Goal: Task Accomplishment & Management: Manage account settings

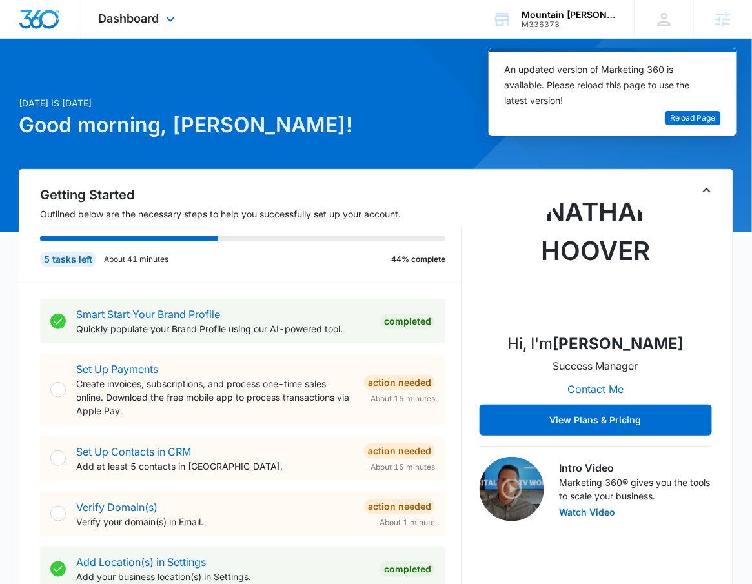
click at [123, 27] on div "Dashboard Apps Reputation Forms CRM Email Social POS Content Ads Intelligence F…" at bounding box center [138, 19] width 118 height 38
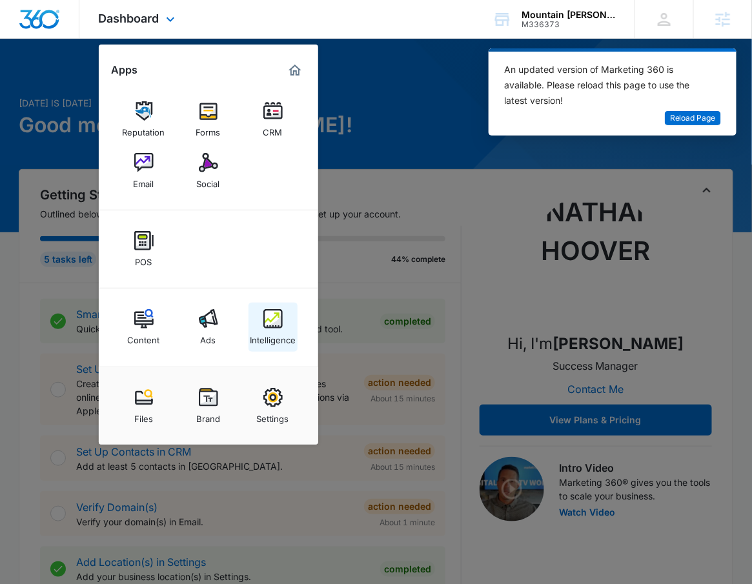
click at [265, 341] on div "Intelligence" at bounding box center [273, 337] width 46 height 17
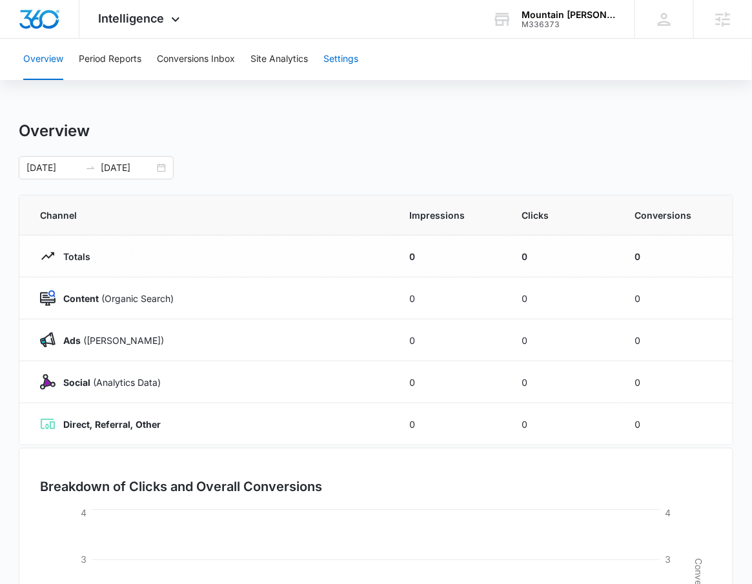
click at [345, 61] on button "Settings" at bounding box center [340, 59] width 35 height 41
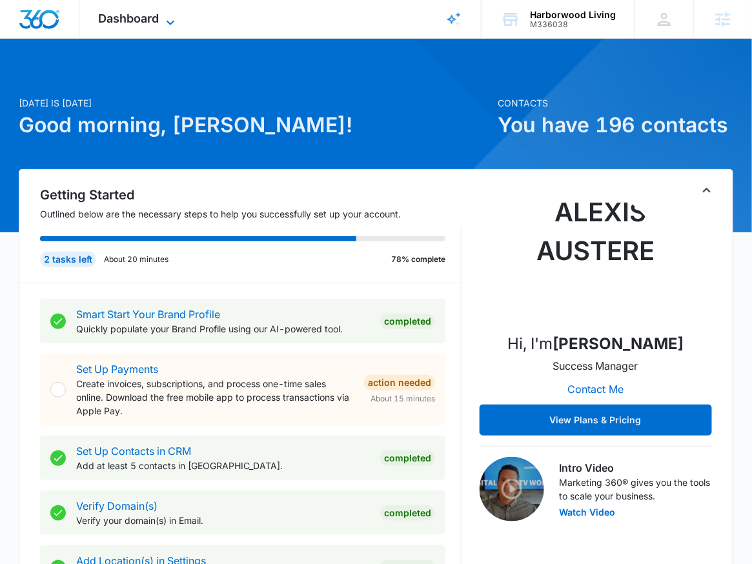
click at [149, 19] on span "Dashboard" at bounding box center [129, 19] width 61 height 14
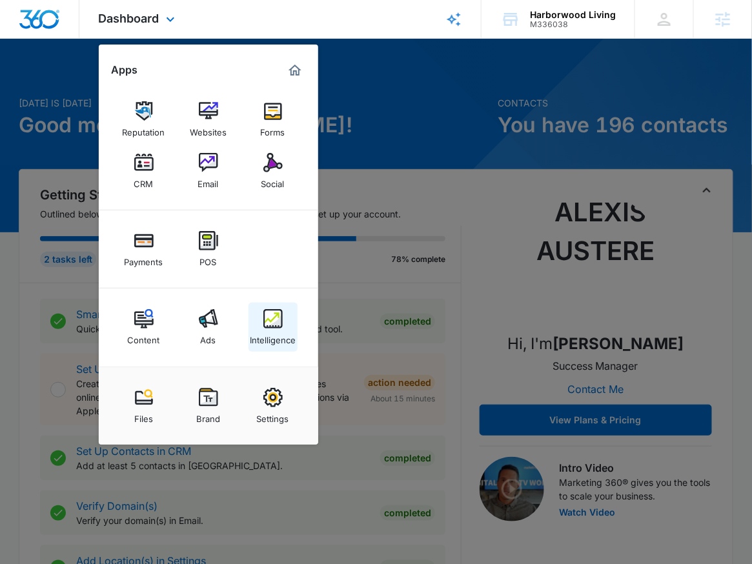
click at [272, 318] on img at bounding box center [272, 318] width 19 height 19
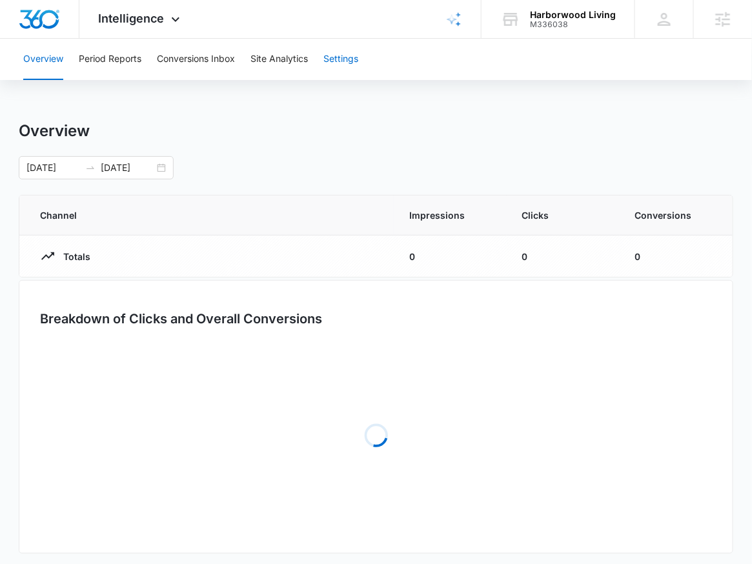
click at [337, 56] on button "Settings" at bounding box center [340, 59] width 35 height 41
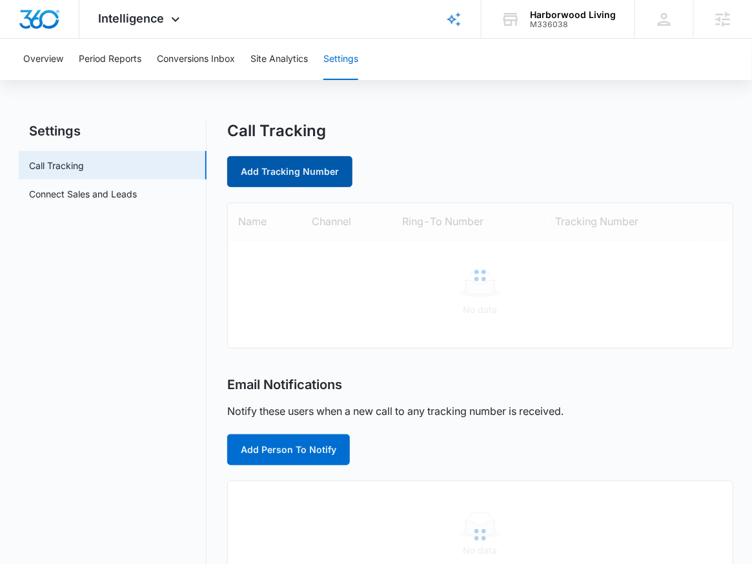
click at [322, 172] on link "Add Tracking Number" at bounding box center [289, 171] width 125 height 31
select select "by_area_code"
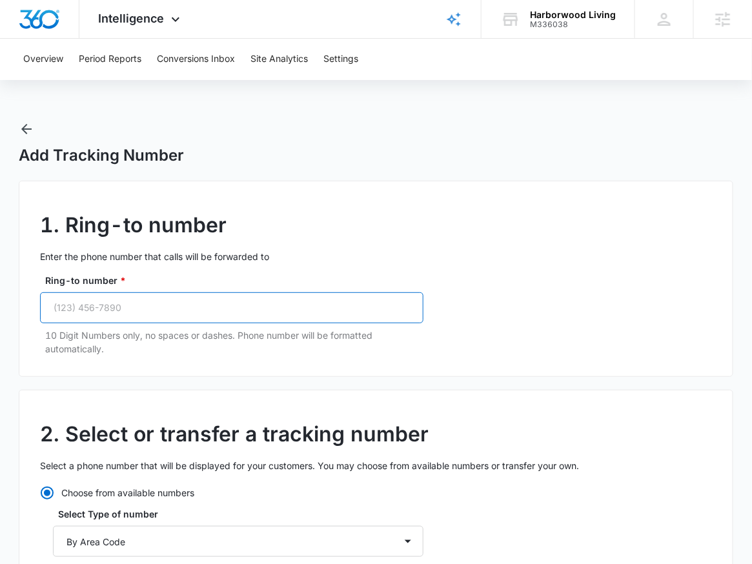
click at [254, 313] on input "Ring-to number *" at bounding box center [231, 307] width 383 height 31
paste input "(989) 835-9412"
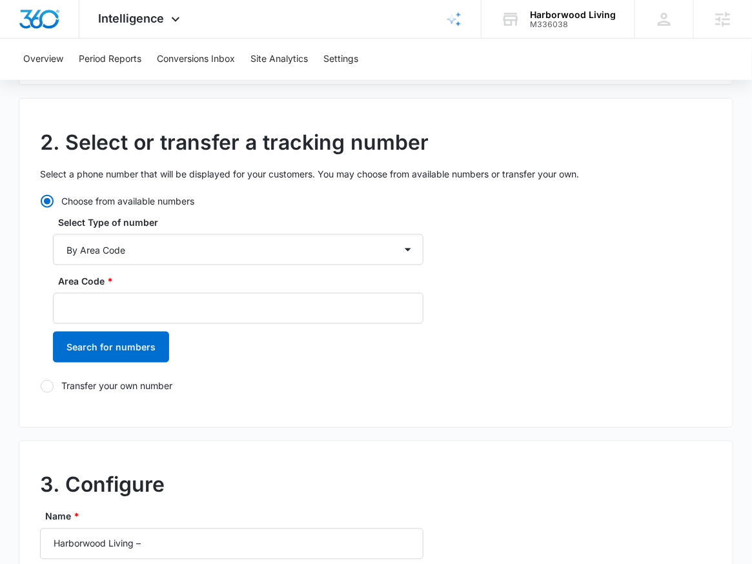
scroll to position [368, 0]
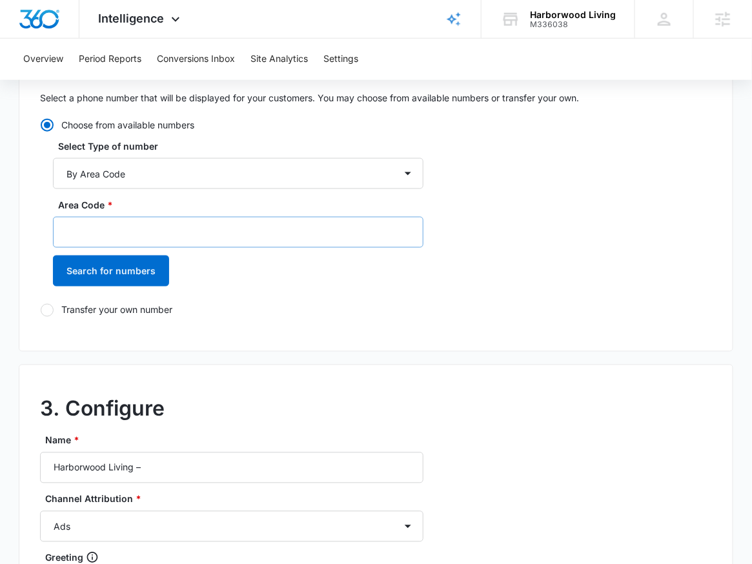
type input "(989) 835-9412"
click at [188, 227] on input "Area Code *" at bounding box center [238, 232] width 371 height 31
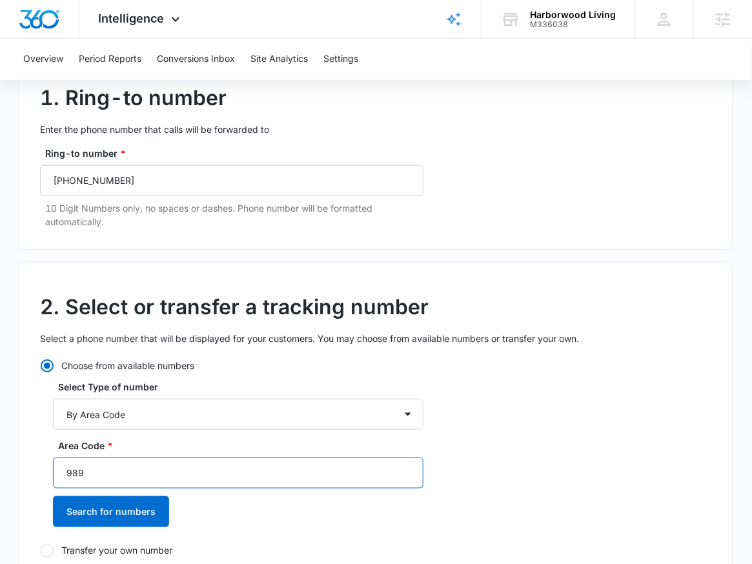
scroll to position [769, 0]
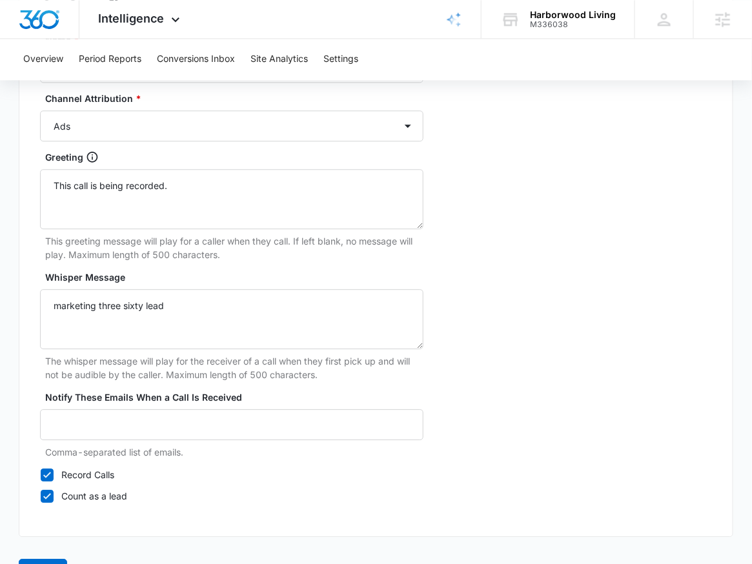
type input "989"
click at [147, 105] on div "Channel Attribution * Ads Local Service Ads Content Social Other" at bounding box center [231, 117] width 383 height 50
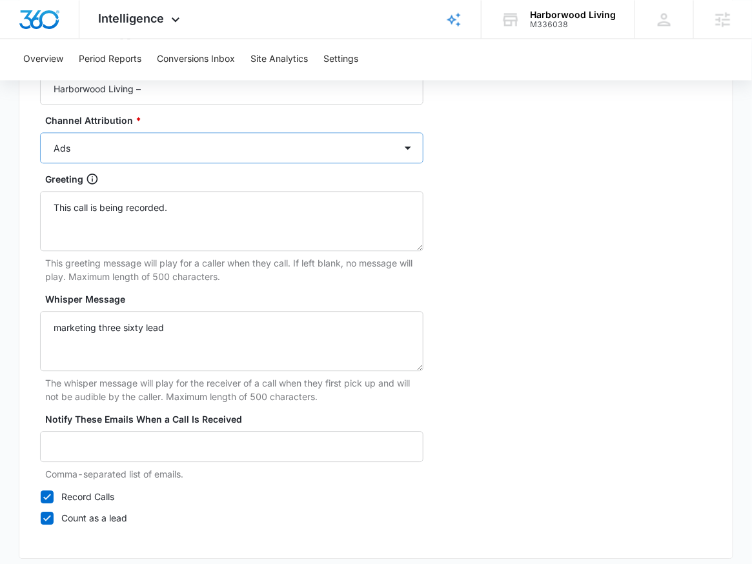
scroll to position [634, 0]
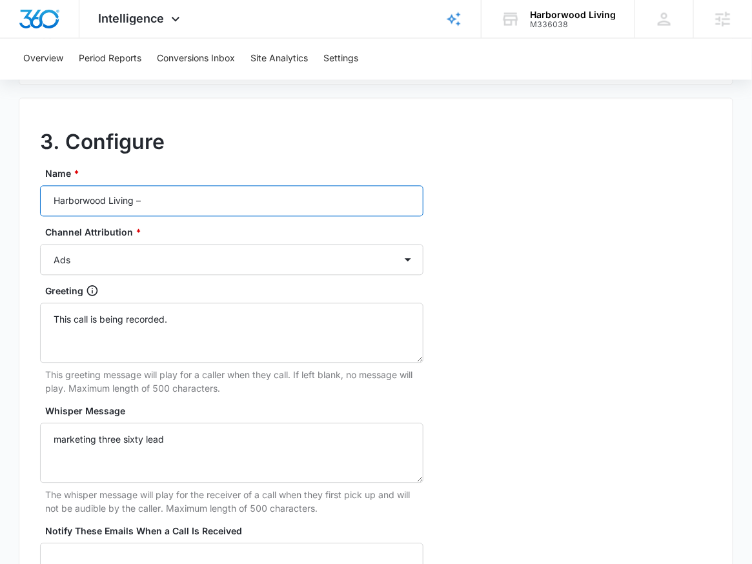
click at [179, 200] on input "Harborwood Living –" at bounding box center [231, 201] width 383 height 31
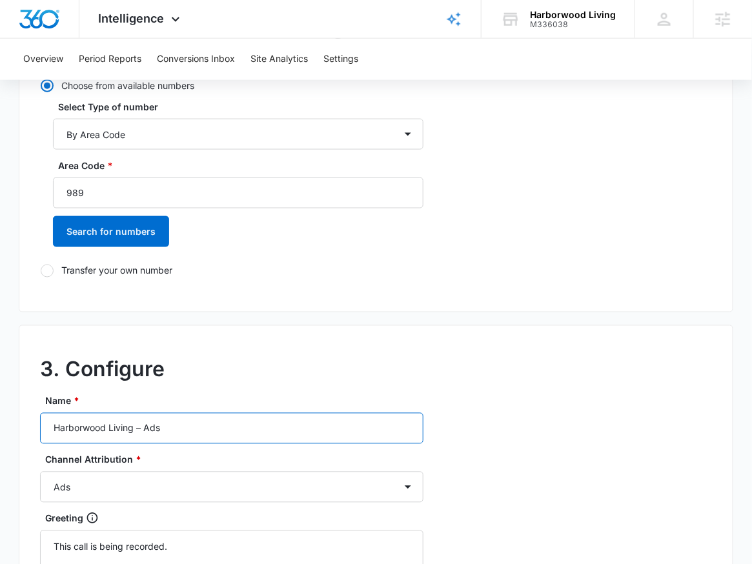
scroll to position [125, 0]
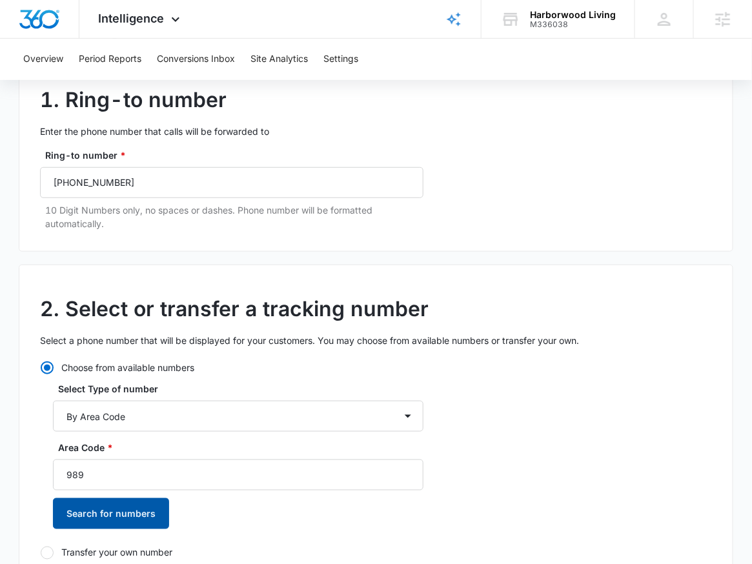
type input "Harborwood Living – Ads"
click at [113, 528] on button "Search for numbers" at bounding box center [111, 513] width 116 height 31
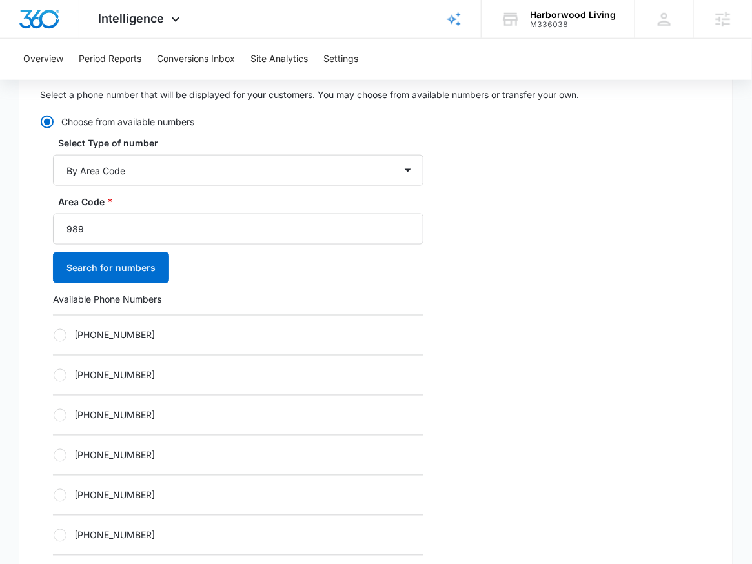
scroll to position [505, 0]
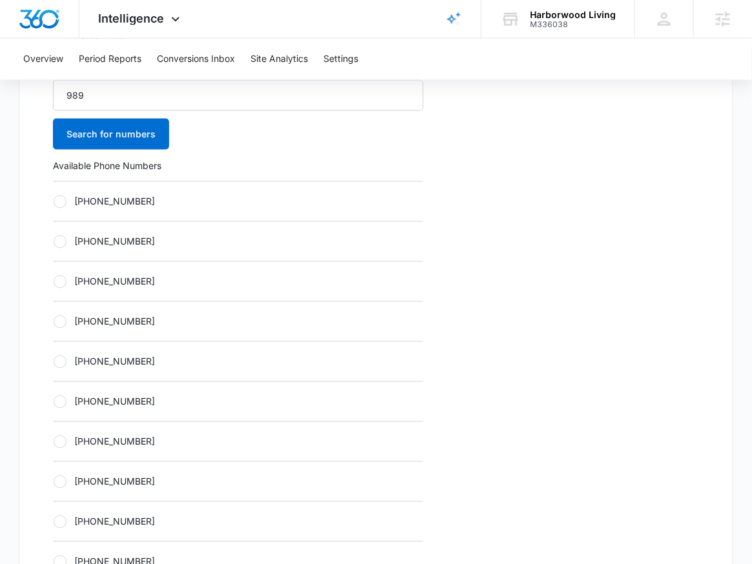
click at [121, 207] on label "+19894070089" at bounding box center [238, 202] width 371 height 14
click at [54, 202] on input "+19894070089" at bounding box center [53, 201] width 1 height 1
radio input "true"
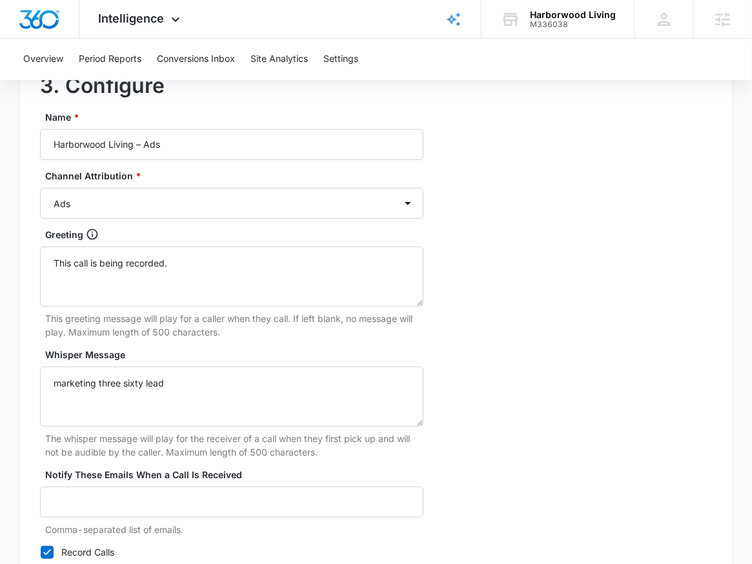
scroll to position [1233, 0]
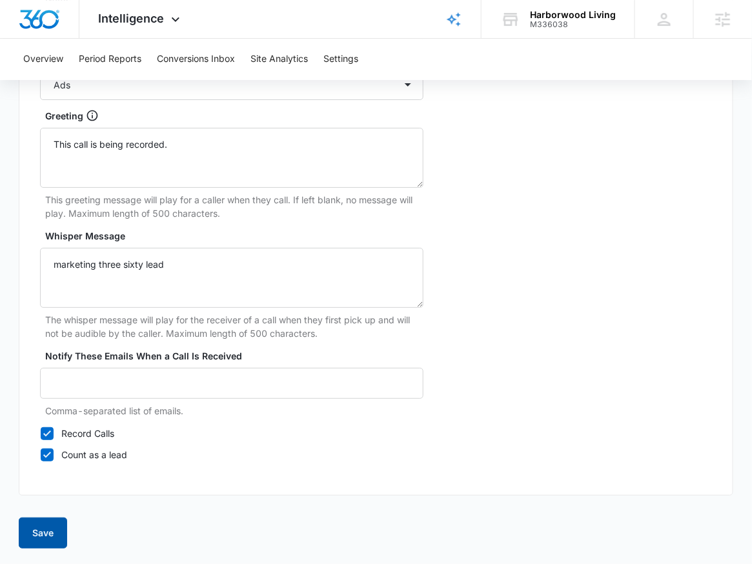
click at [36, 528] on button "Save" at bounding box center [43, 533] width 48 height 31
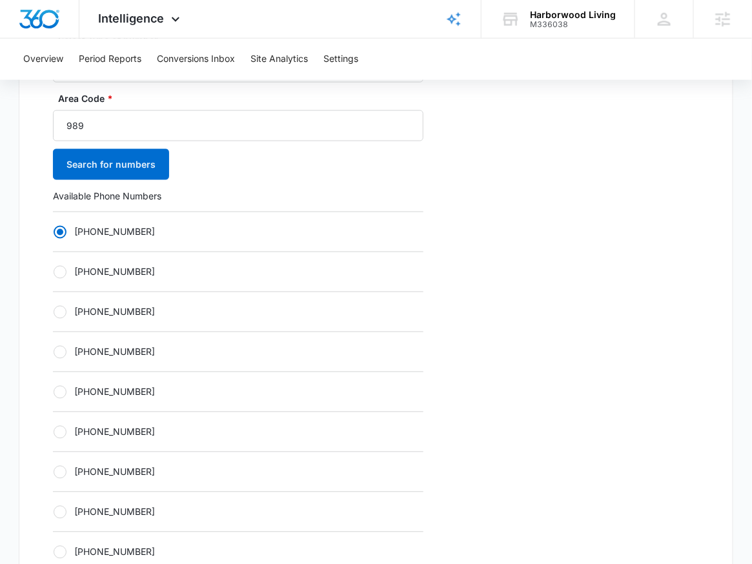
scroll to position [461, 0]
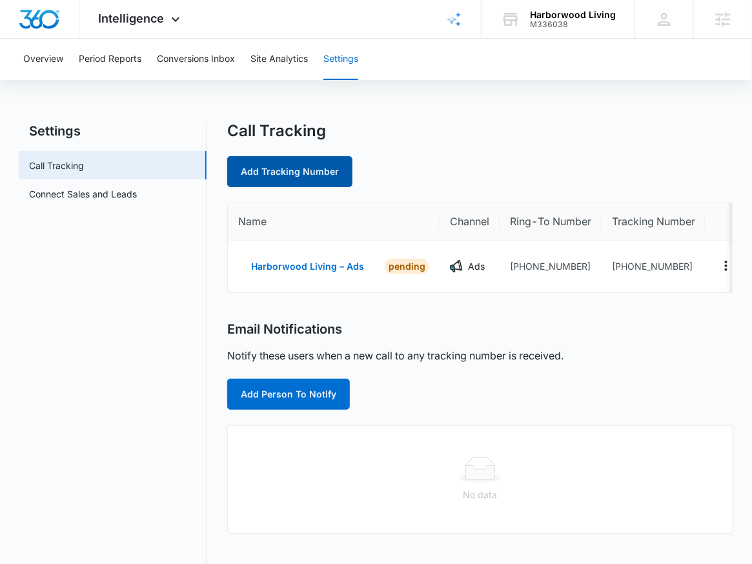
click at [288, 184] on link "Add Tracking Number" at bounding box center [289, 171] width 125 height 31
select select "by_area_code"
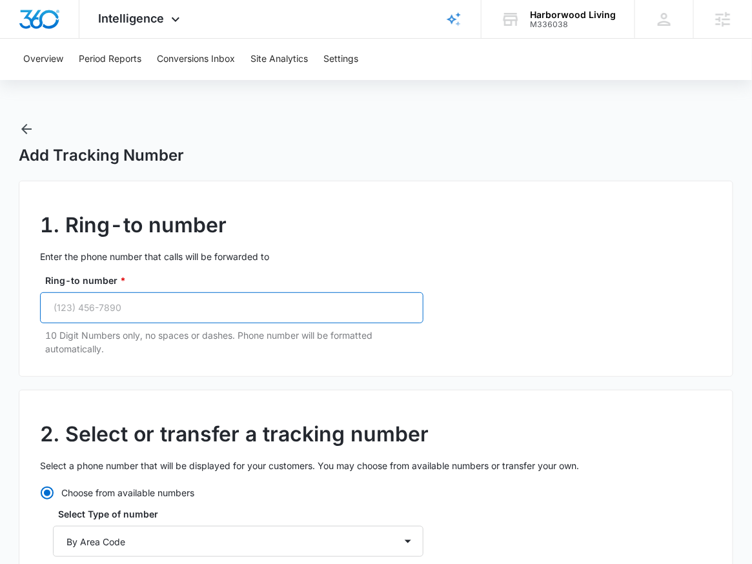
click at [110, 316] on input "Ring-to number *" at bounding box center [231, 307] width 383 height 31
paste input "(989) 835-9412"
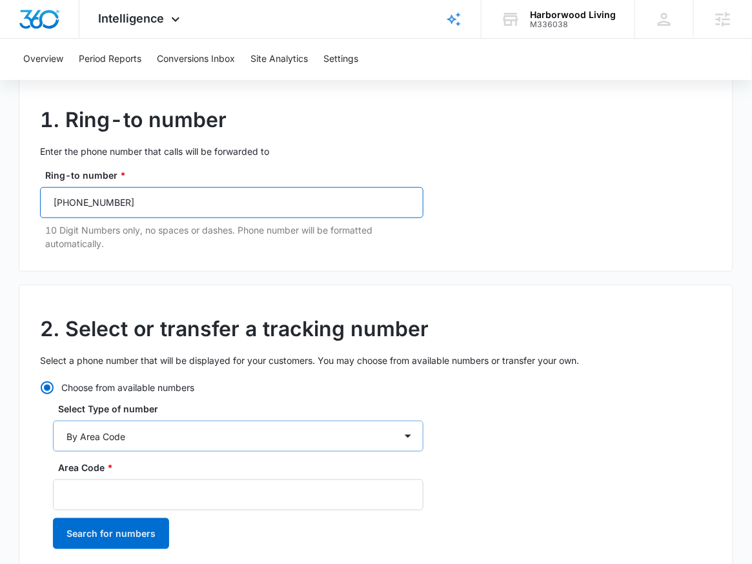
scroll to position [106, 0]
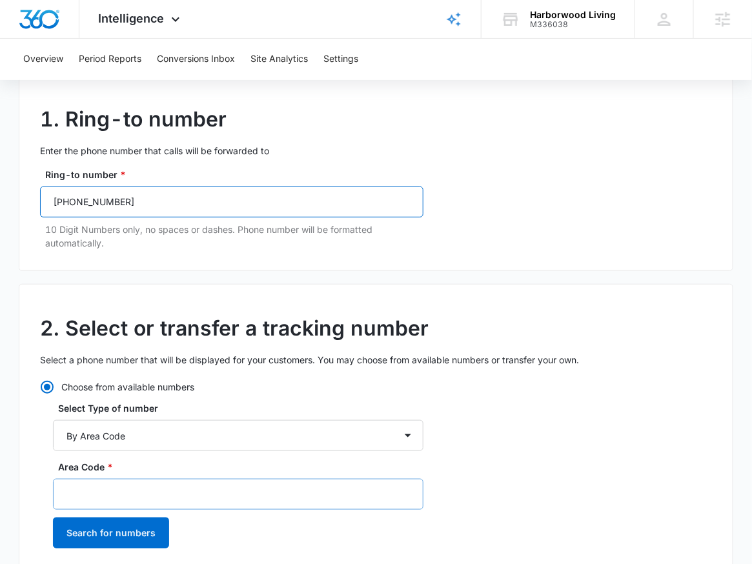
type input "(989) 835-9412"
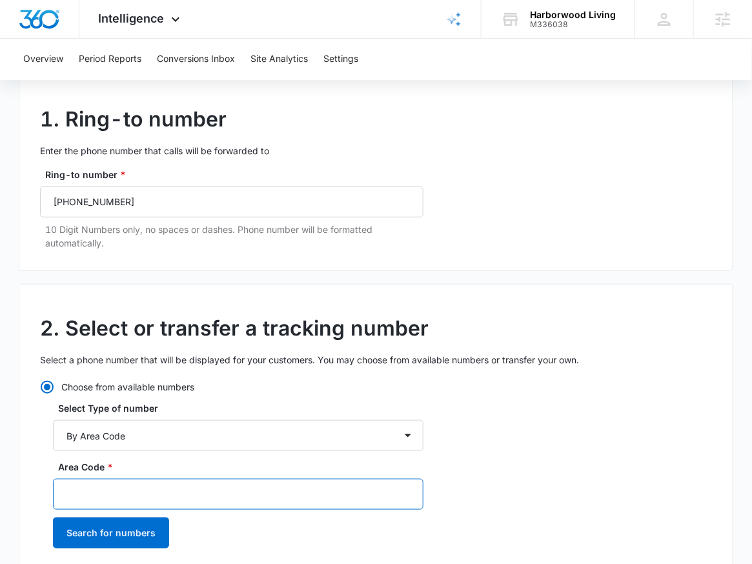
click at [114, 487] on input "Area Code *" at bounding box center [238, 494] width 371 height 31
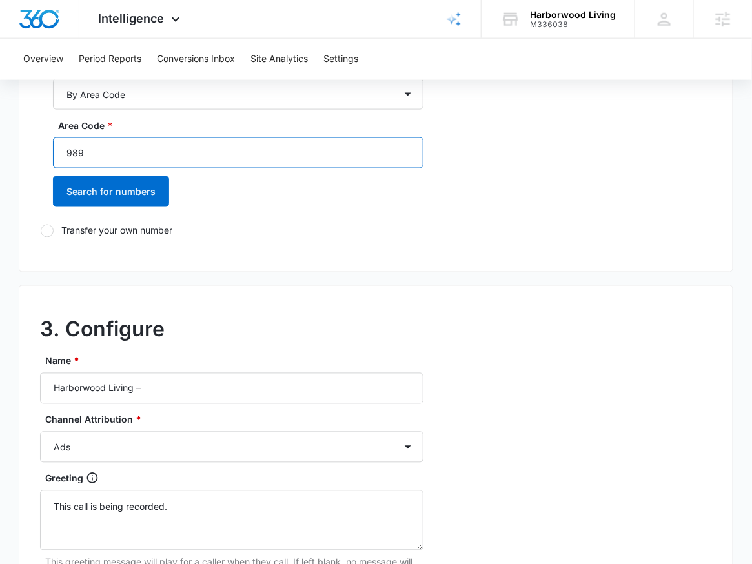
scroll to position [601, 0]
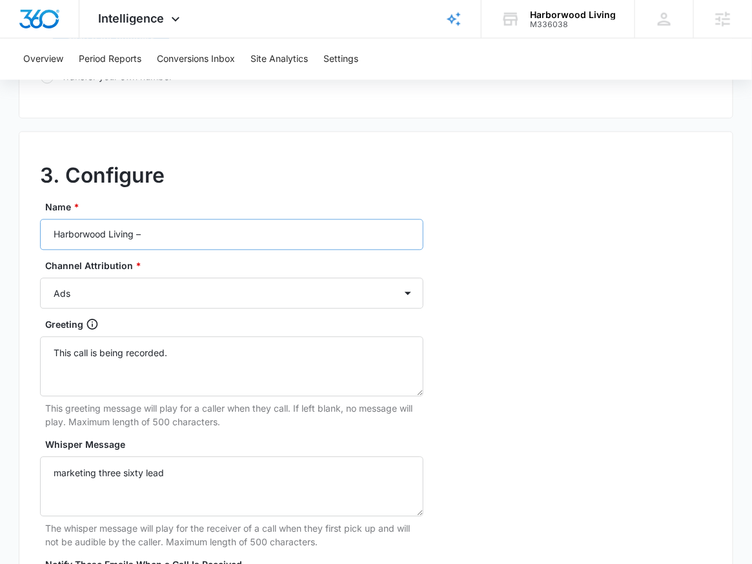
type input "989"
click at [182, 234] on input "Harborwood Living –" at bounding box center [231, 234] width 383 height 31
type input "Harborwood Living – Content"
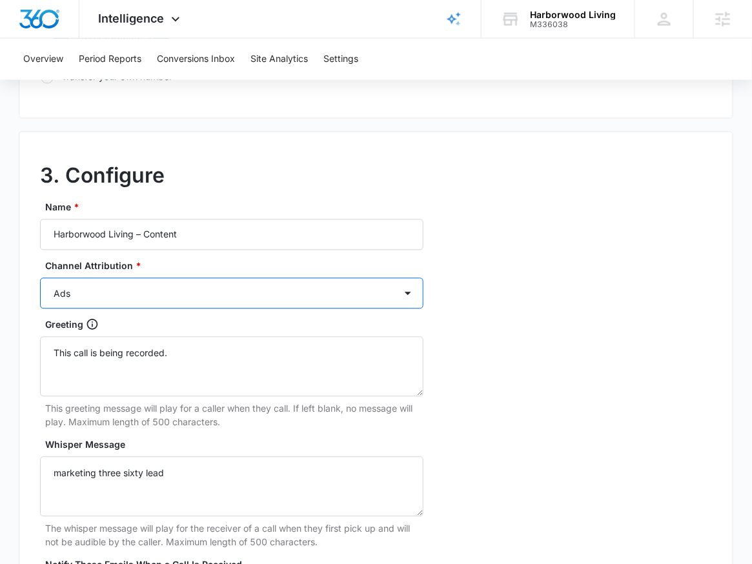
click at [141, 301] on select "Ads Local Service Ads Content Social Other" at bounding box center [231, 293] width 383 height 31
select select "LSA"
click at [40, 278] on select "Ads Local Service Ads Content Social Other" at bounding box center [231, 293] width 383 height 31
click at [143, 298] on select "Ads Local Service Ads Content Social Other" at bounding box center [231, 293] width 383 height 31
select select "CONTENT"
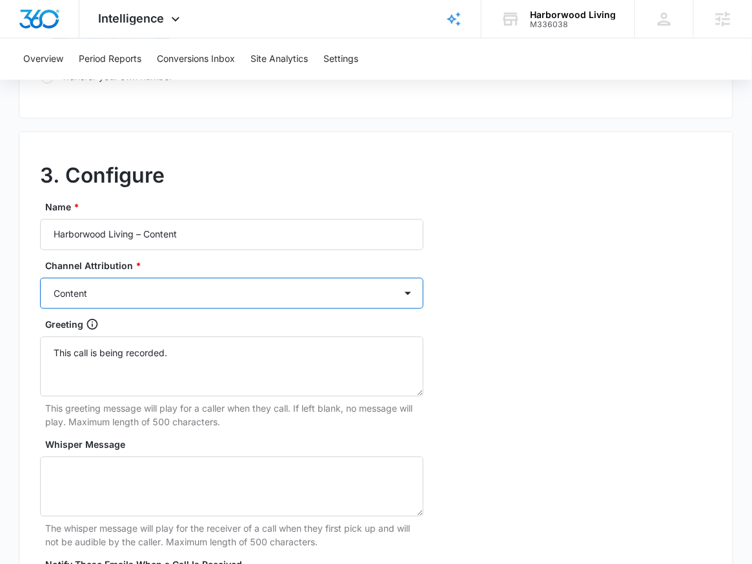
click at [40, 278] on select "Ads Local Service Ads Content Social Other" at bounding box center [231, 293] width 383 height 31
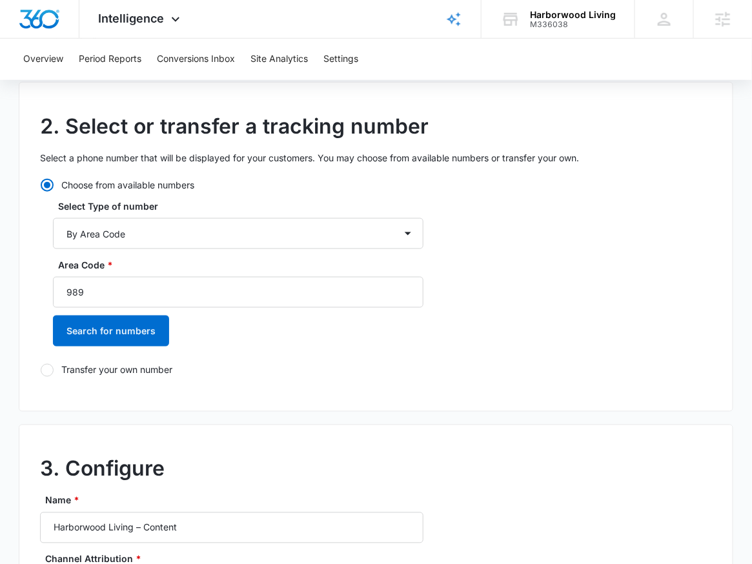
scroll to position [381, 0]
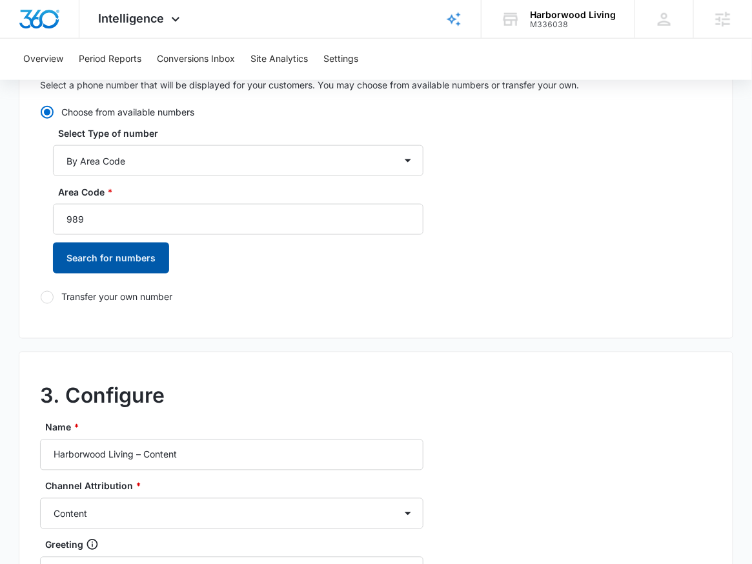
click at [145, 263] on button "Search for numbers" at bounding box center [111, 258] width 116 height 31
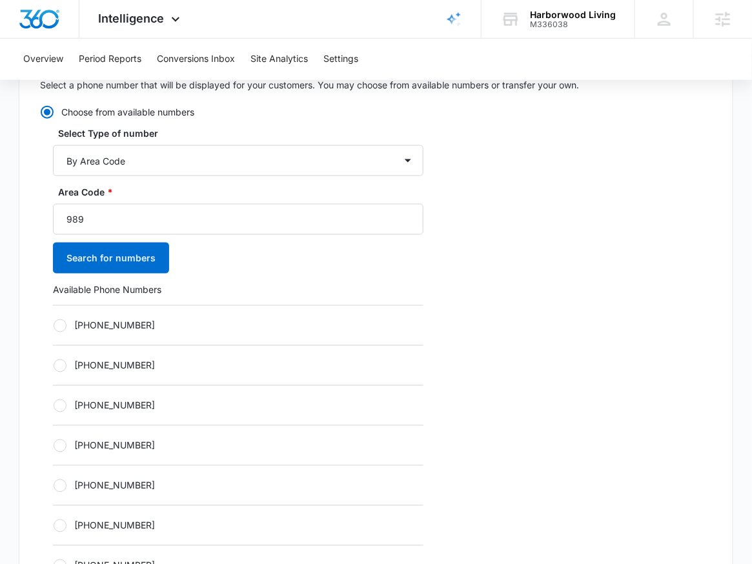
click at [134, 336] on div "+19894070131" at bounding box center [238, 325] width 371 height 40
click at [136, 327] on label "+19894070131" at bounding box center [238, 326] width 371 height 14
click at [54, 326] on input "+19894070131" at bounding box center [53, 325] width 1 height 1
radio input "true"
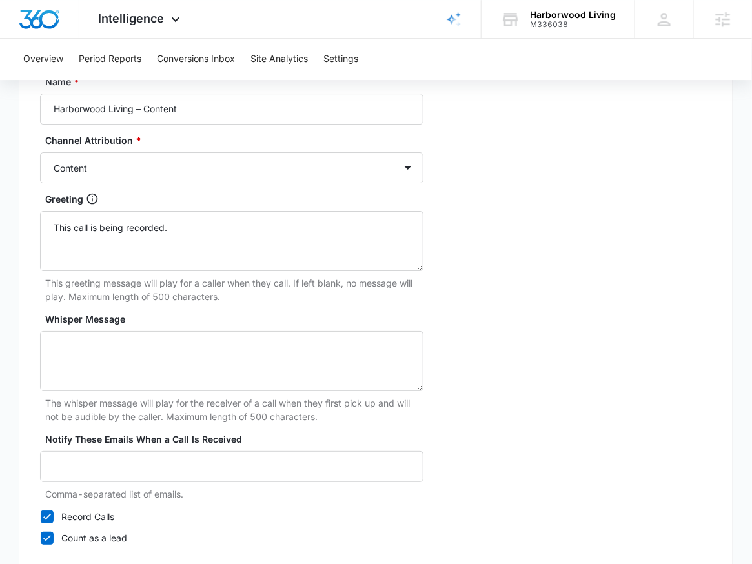
scroll to position [1233, 0]
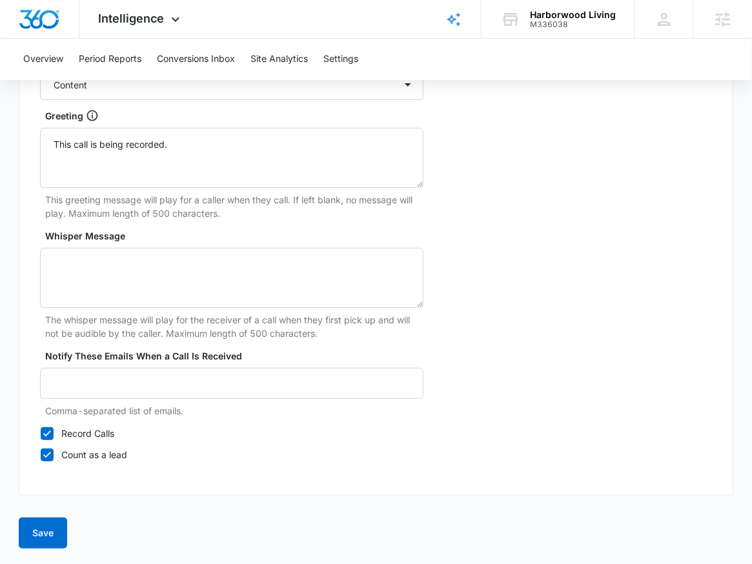
click at [41, 543] on button "Save" at bounding box center [43, 533] width 48 height 31
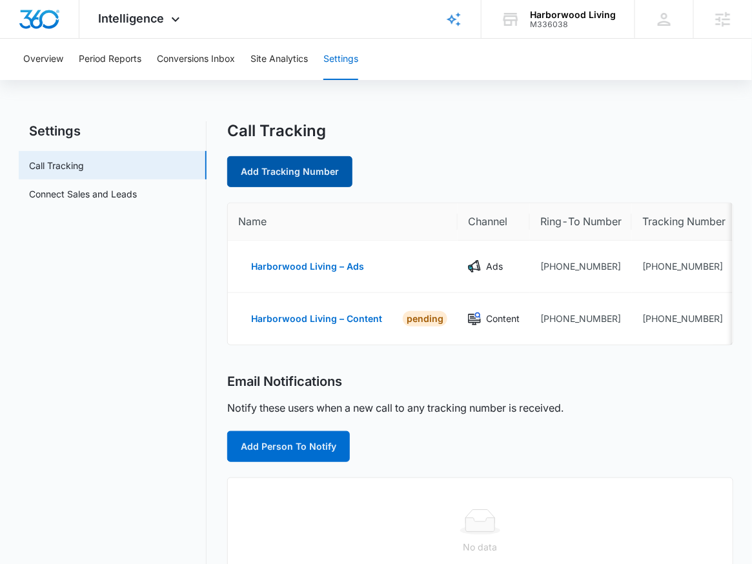
click at [268, 178] on link "Add Tracking Number" at bounding box center [289, 171] width 125 height 31
select select "by_area_code"
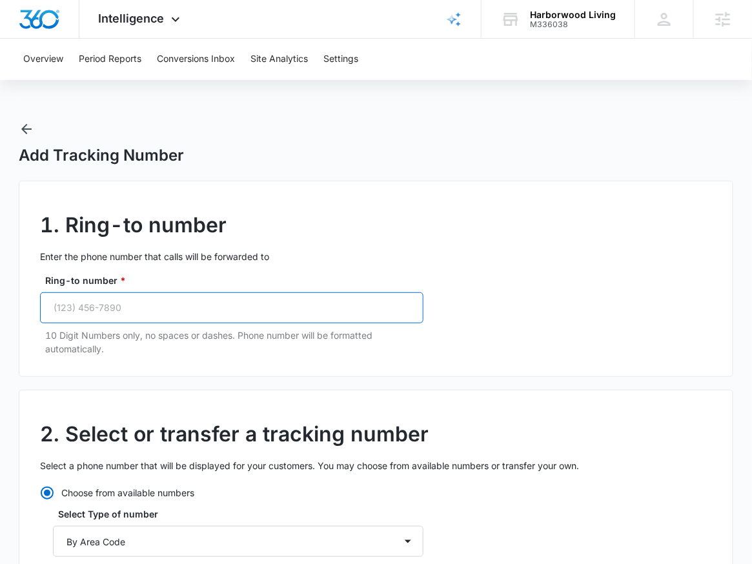
click at [153, 316] on input "Ring-to number *" at bounding box center [231, 307] width 383 height 31
click at [155, 309] on input "Ring-to number *" at bounding box center [231, 307] width 383 height 31
paste input "(989) 835-9412"
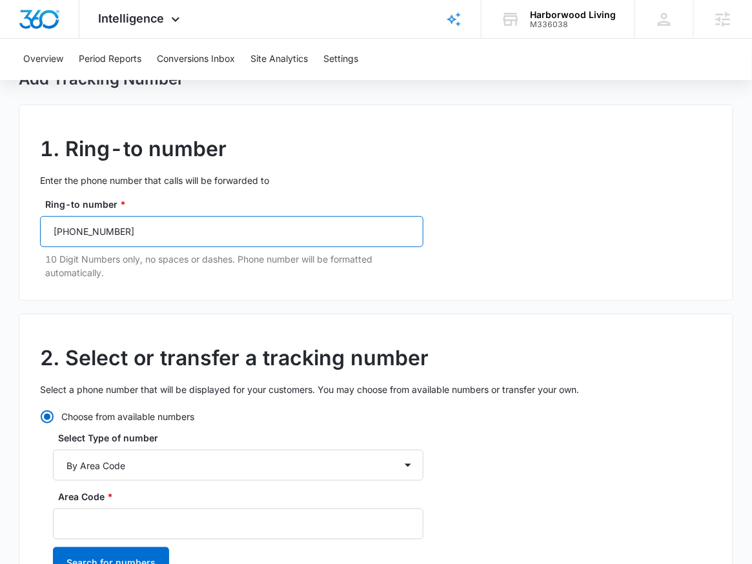
scroll to position [292, 0]
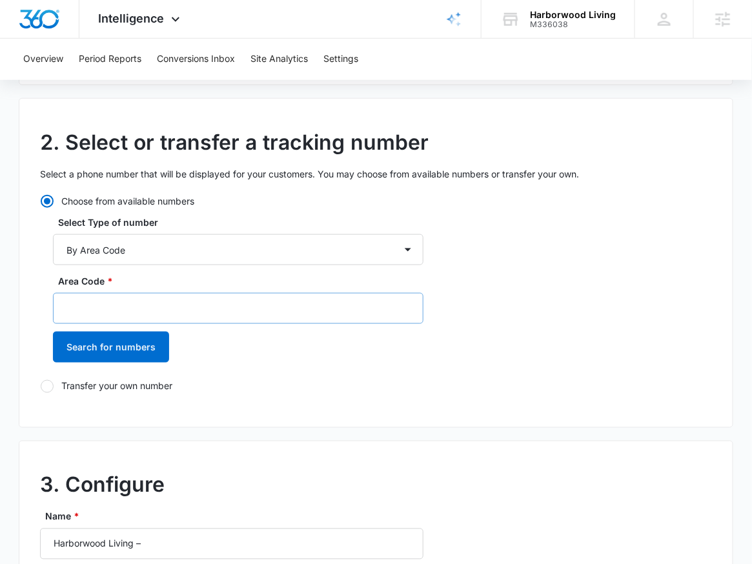
type input "(989) 835-9412"
click at [235, 318] on input "Area Code *" at bounding box center [238, 308] width 371 height 31
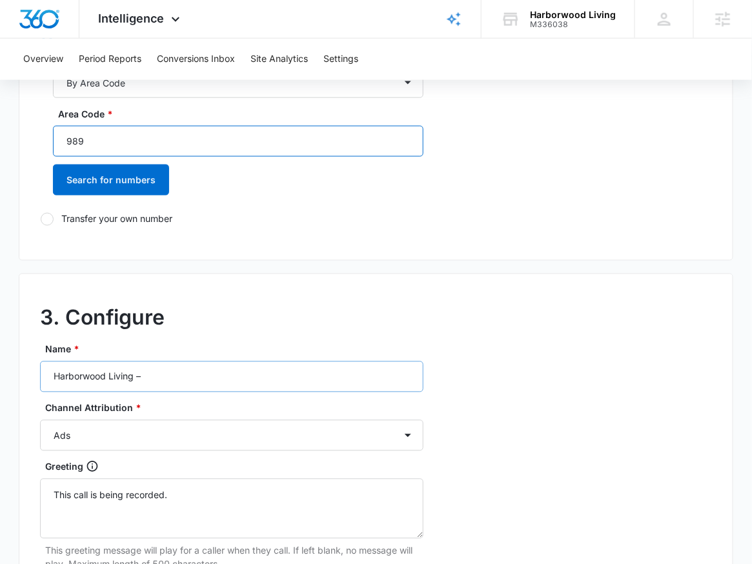
type input "989"
click at [208, 371] on input "Harborwood Living –" at bounding box center [231, 376] width 383 height 31
click at [212, 381] on input "Harborwood Living –" at bounding box center [231, 376] width 383 height 31
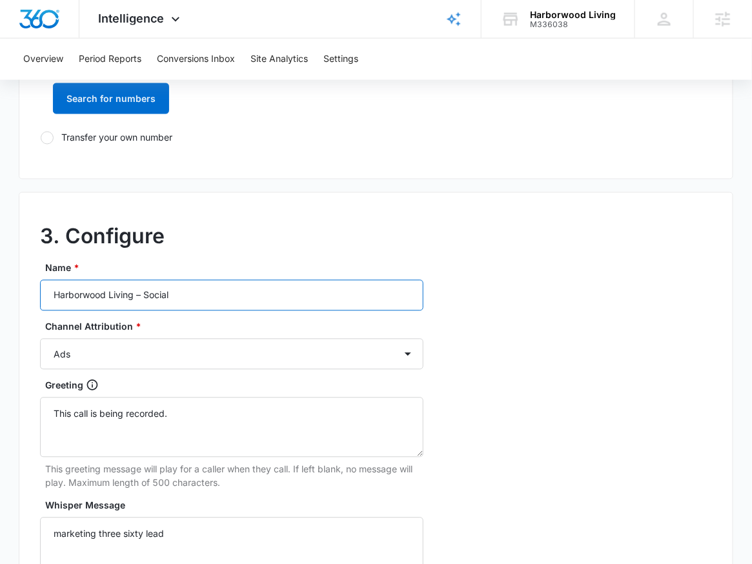
scroll to position [622, 0]
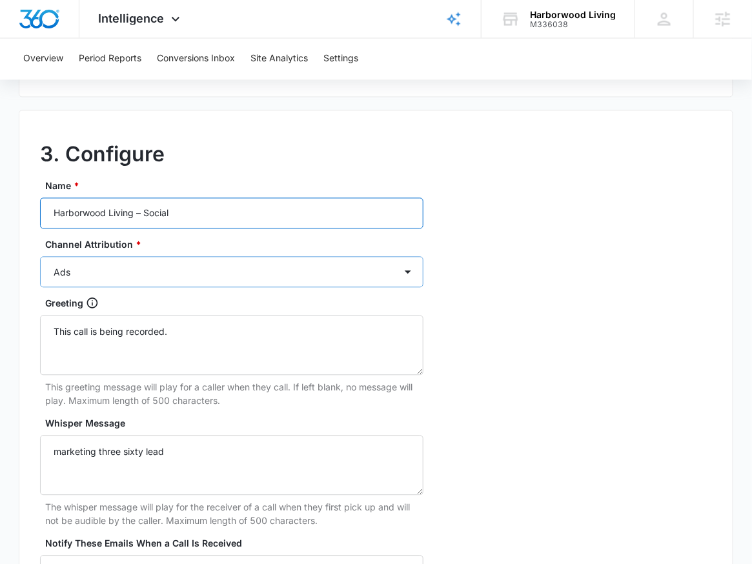
type input "Harborwood Living – Social"
click at [221, 257] on select "Ads Local Service Ads Content Social Other" at bounding box center [231, 272] width 383 height 31
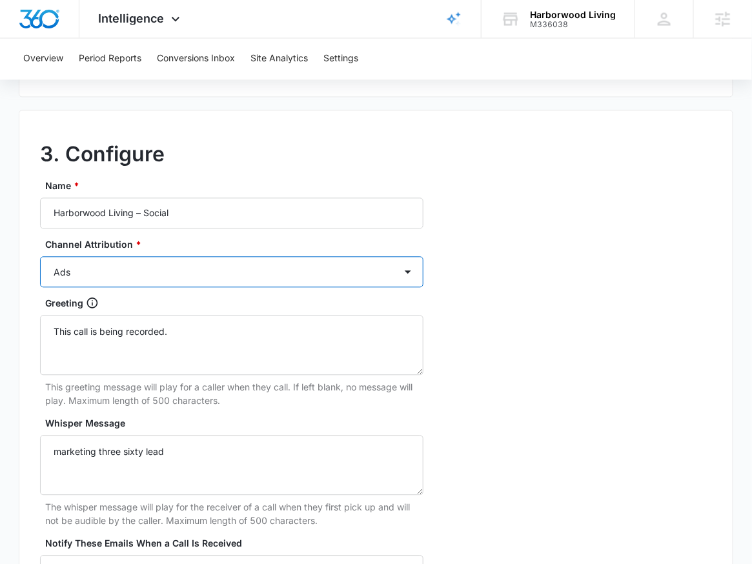
select select "SOCIAL"
click at [40, 257] on select "Ads Local Service Ads Content Social Other" at bounding box center [231, 272] width 383 height 31
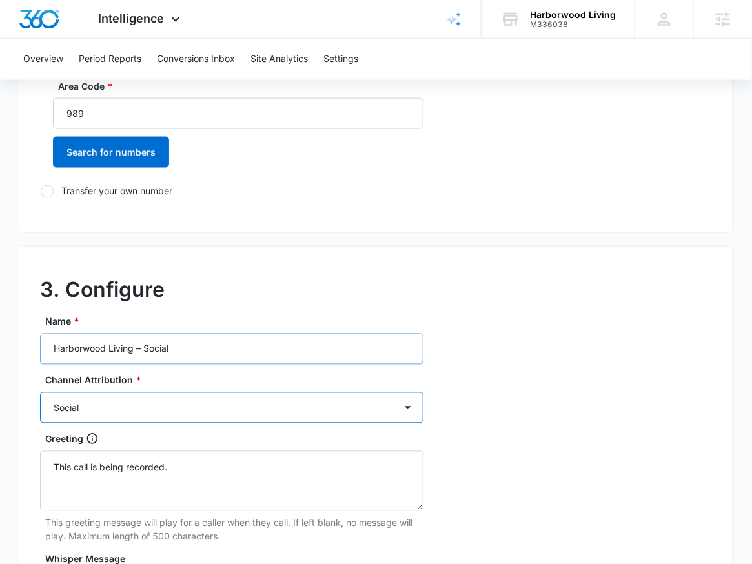
scroll to position [383, 0]
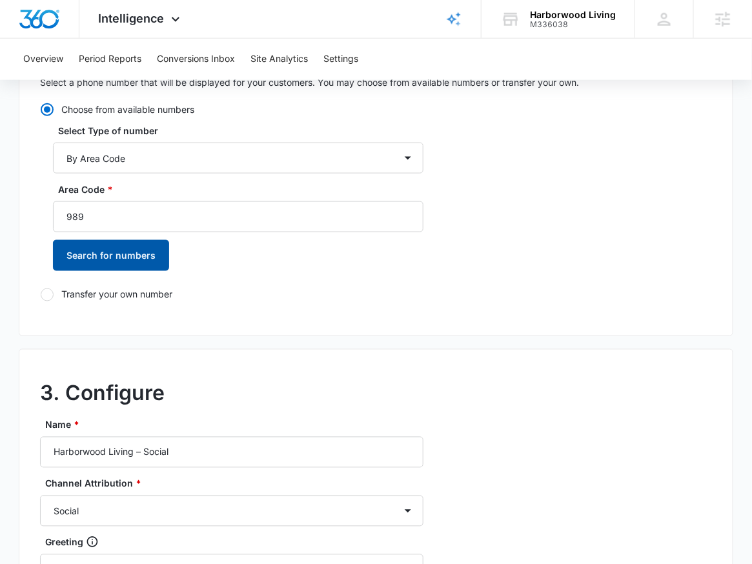
click at [129, 252] on button "Search for numbers" at bounding box center [111, 255] width 116 height 31
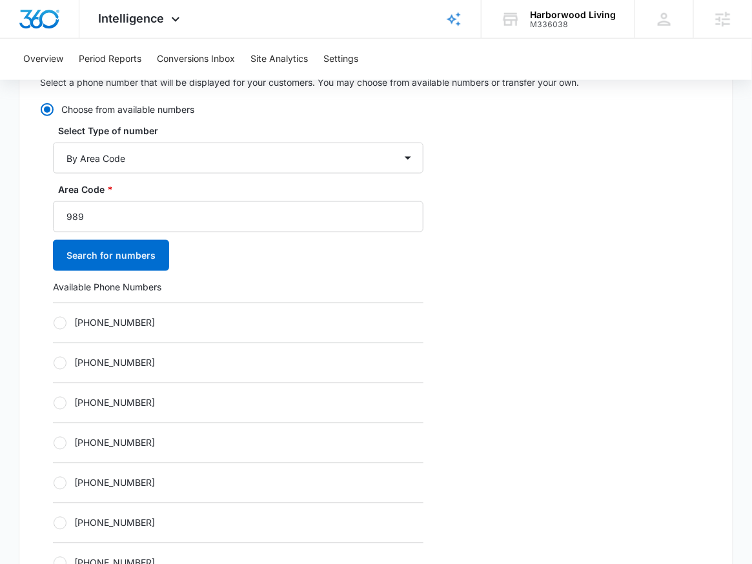
click at [132, 316] on label "+19894070133" at bounding box center [238, 323] width 371 height 14
click at [54, 323] on input "+19894070133" at bounding box center [53, 323] width 1 height 1
radio input "true"
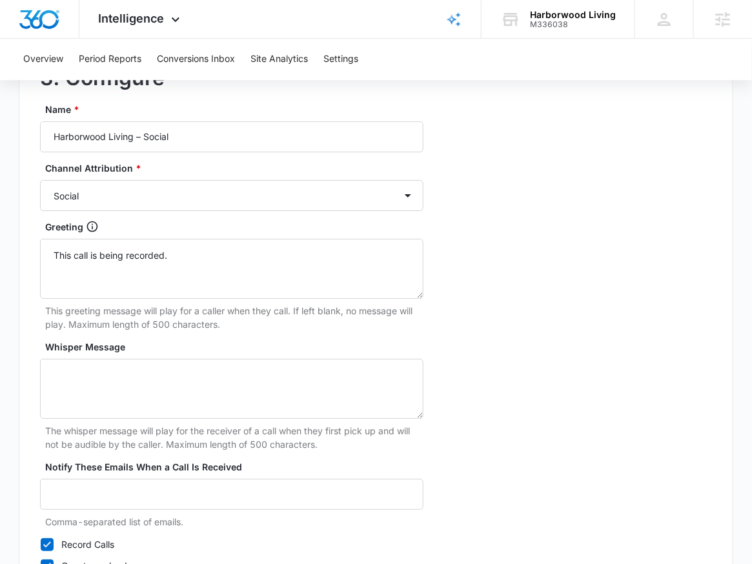
scroll to position [1233, 0]
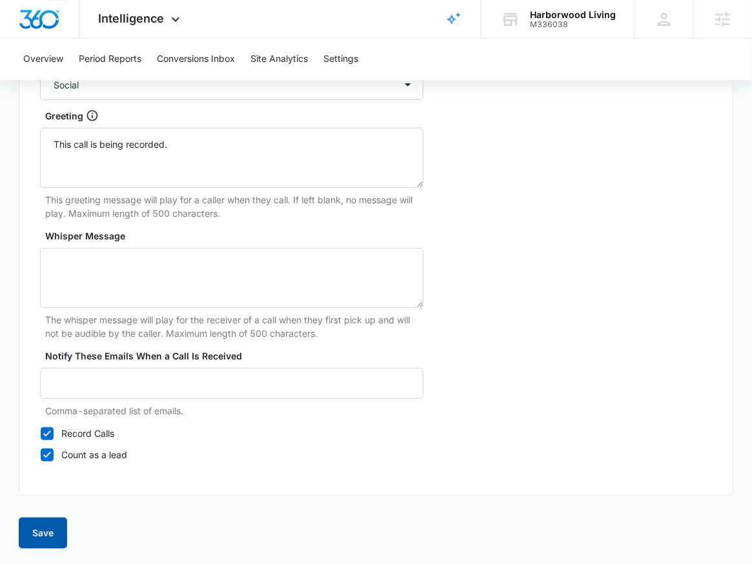
click at [41, 544] on button "Save" at bounding box center [43, 533] width 48 height 31
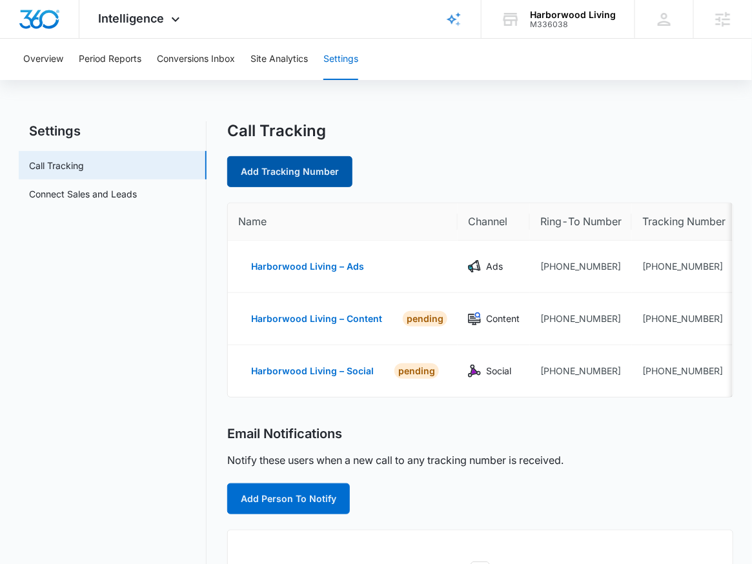
click at [305, 172] on link "Add Tracking Number" at bounding box center [289, 171] width 125 height 31
select select "by_area_code"
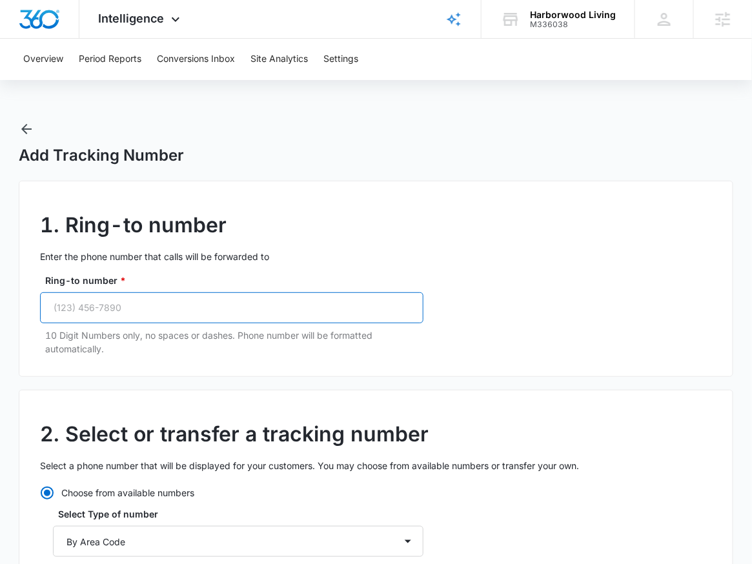
click at [81, 306] on input "Ring-to number *" at bounding box center [231, 307] width 383 height 31
paste input "(989) 835-9412"
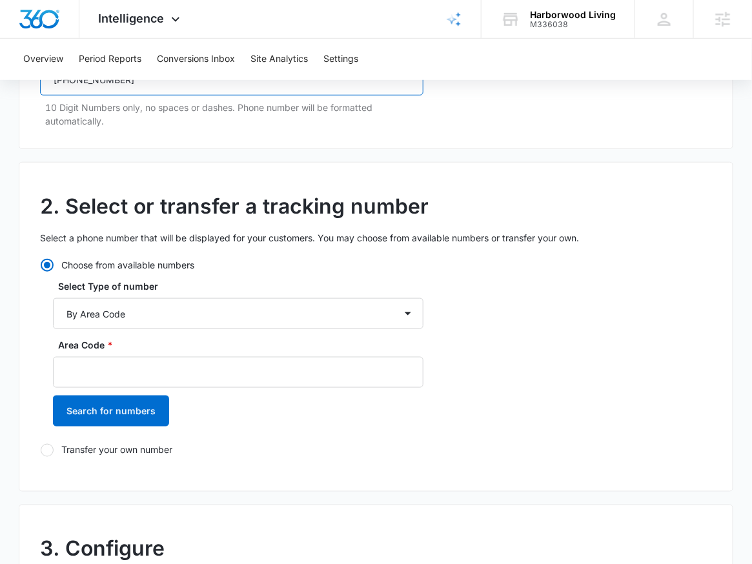
scroll to position [276, 0]
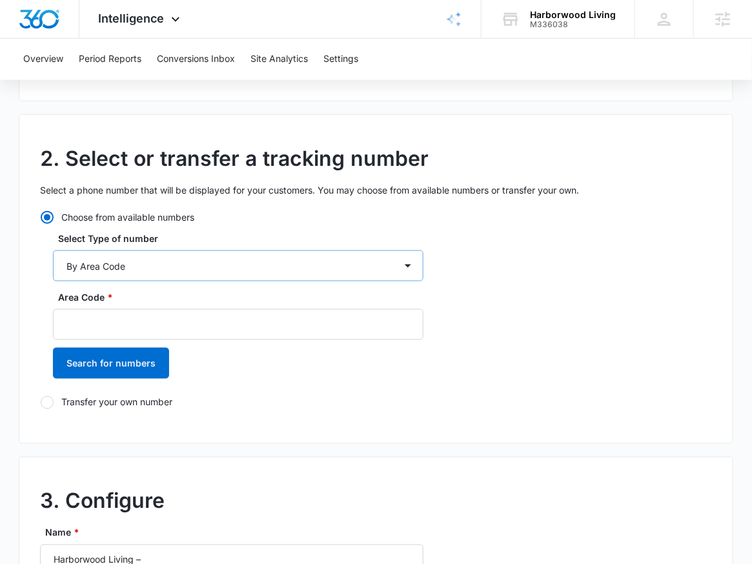
type input "(989) 835-9412"
click at [156, 254] on select "By City & State By State Only By Zip Code By Area Code Toll Free Numbers" at bounding box center [238, 265] width 371 height 31
click at [53, 250] on select "By City & State By State Only By Zip Code By Area Code Toll Free Numbers" at bounding box center [238, 265] width 371 height 31
click at [121, 319] on input "Area Code *" at bounding box center [238, 324] width 371 height 31
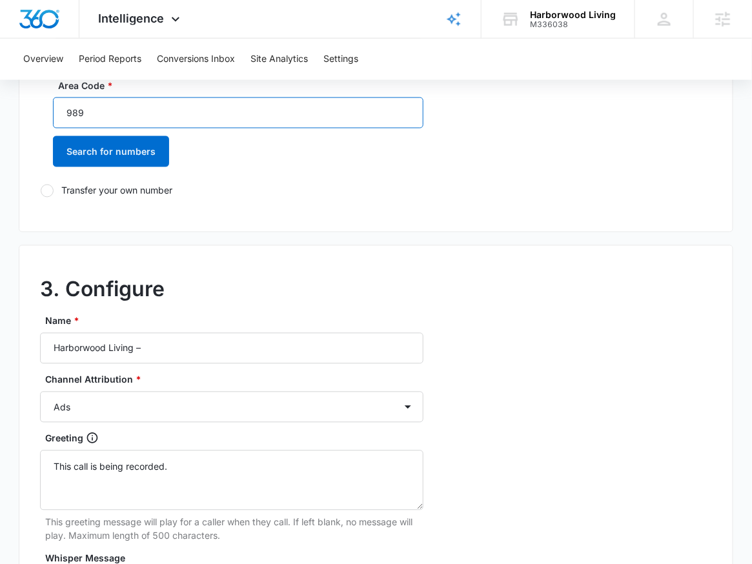
scroll to position [577, 0]
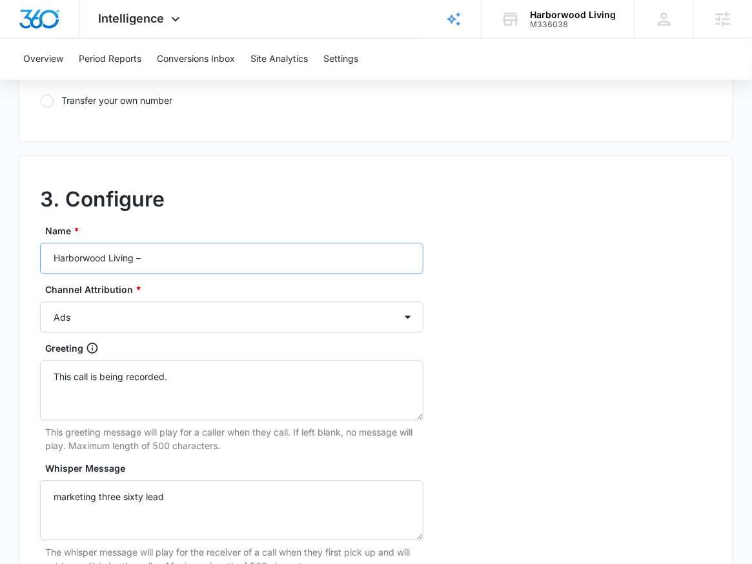
type input "989"
click at [210, 257] on input "Harborwood Living –" at bounding box center [231, 258] width 383 height 31
type input "Harborwood Living – Other"
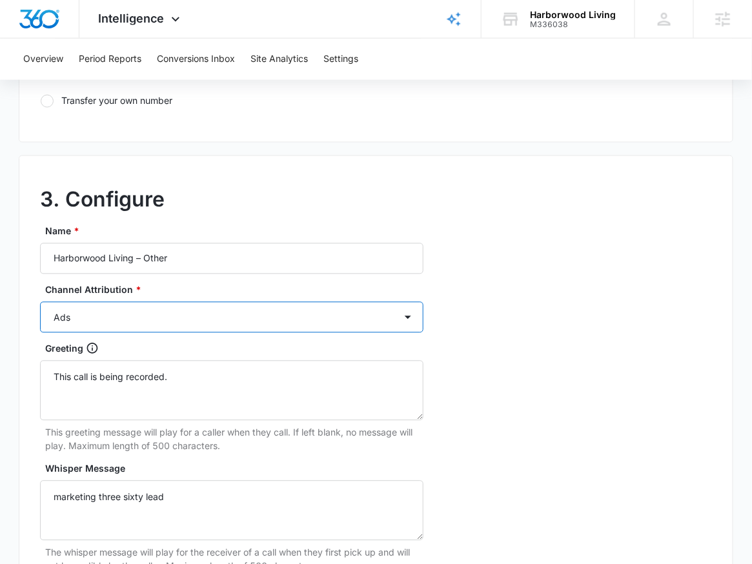
click at [132, 318] on select "Ads Local Service Ads Content Social Other" at bounding box center [231, 317] width 383 height 31
select select "SOCIAL"
click at [40, 302] on select "Ads Local Service Ads Content Social Other" at bounding box center [231, 317] width 383 height 31
click at [121, 307] on select "Ads Local Service Ads Content Social Other" at bounding box center [231, 317] width 383 height 31
select select "OTHER"
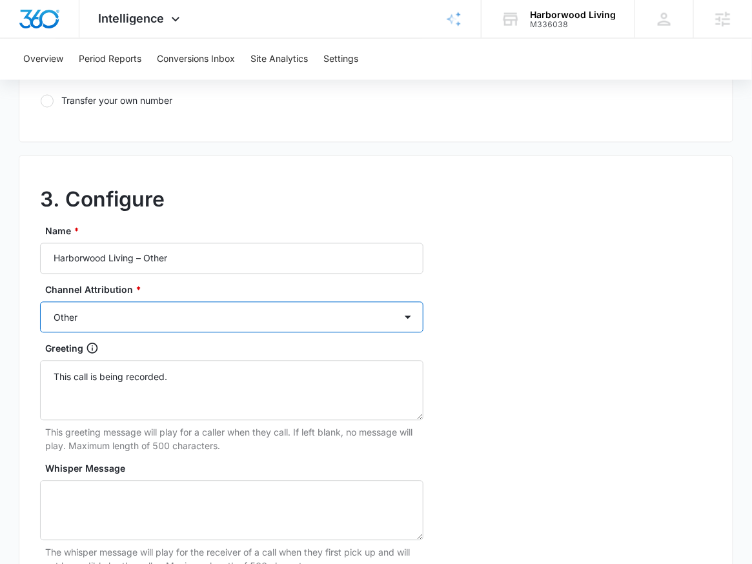
click at [40, 302] on select "Ads Local Service Ads Content Social Other" at bounding box center [231, 317] width 383 height 31
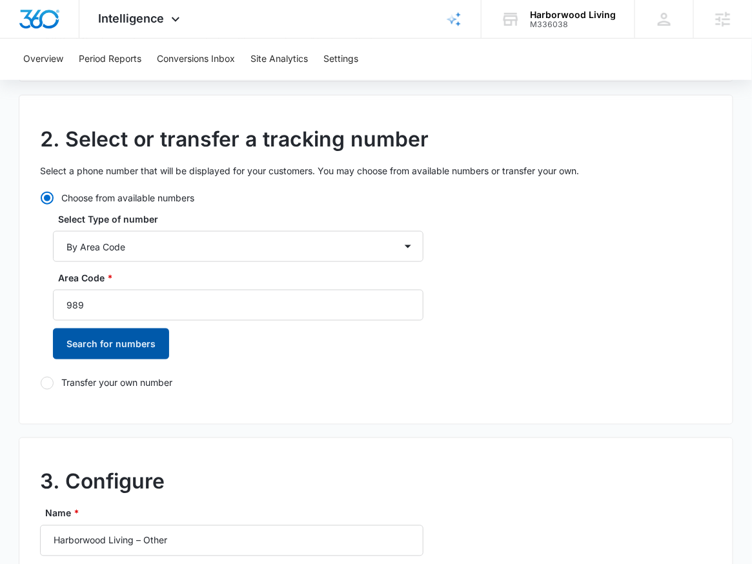
click at [108, 350] on button "Search for numbers" at bounding box center [111, 344] width 116 height 31
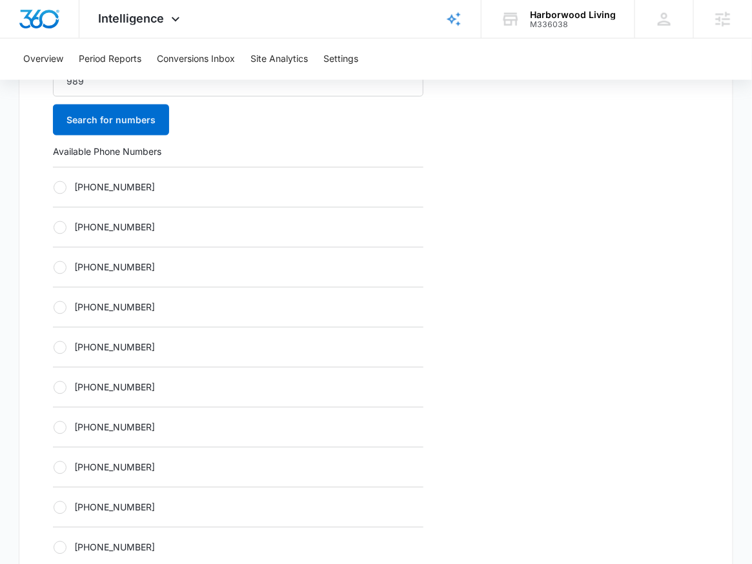
scroll to position [409, 0]
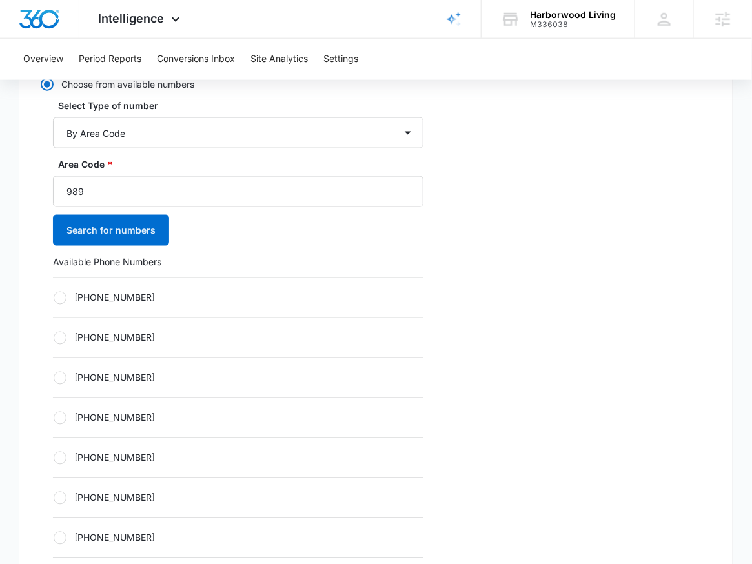
click at [121, 285] on div "+19894070859" at bounding box center [238, 298] width 371 height 40
click at [113, 293] on label "+19894070859" at bounding box center [238, 298] width 371 height 14
click at [54, 298] on input "+19894070859" at bounding box center [53, 298] width 1 height 1
radio input "true"
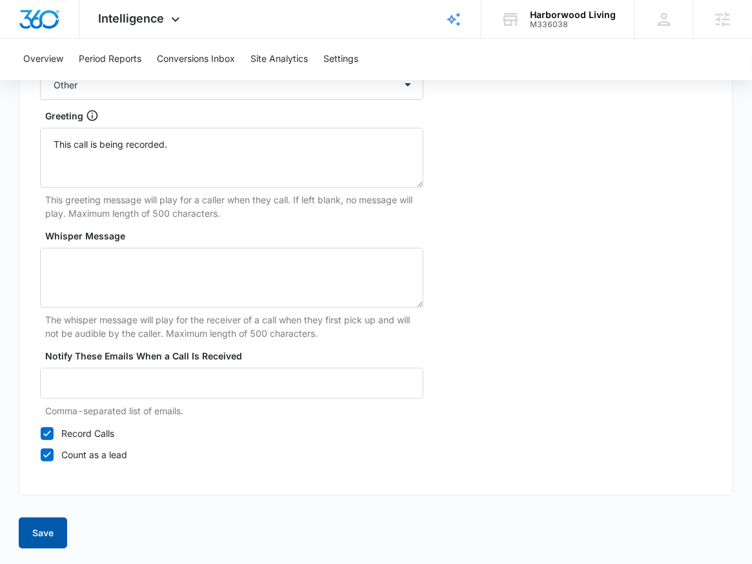
click at [44, 534] on button "Save" at bounding box center [43, 533] width 48 height 31
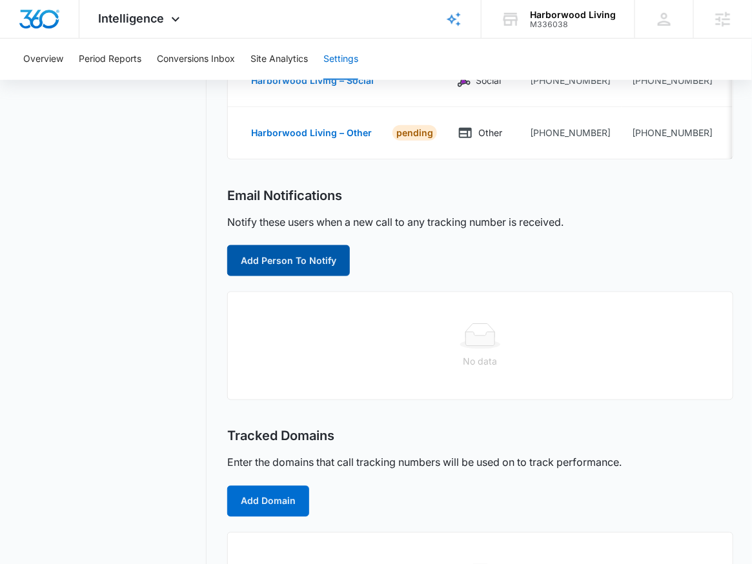
scroll to position [394, 0]
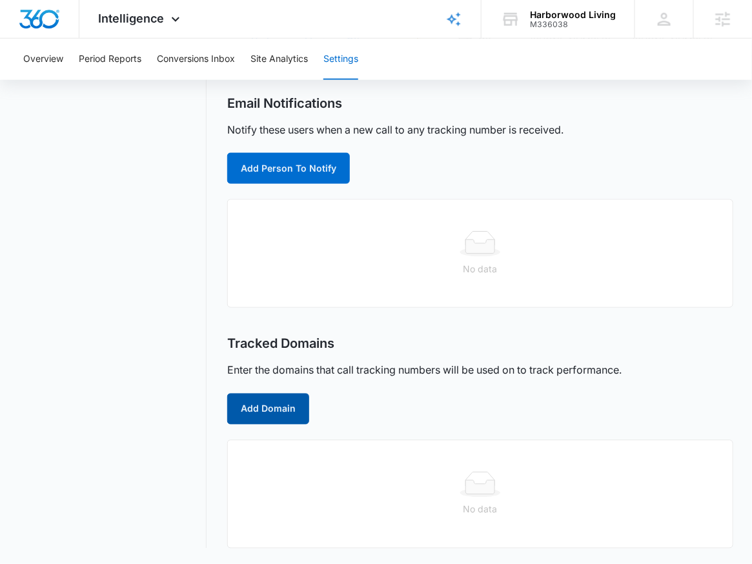
drag, startPoint x: 281, startPoint y: 425, endPoint x: 268, endPoint y: 420, distance: 13.9
click at [279, 425] on div "Call Tracking Add Tracking Number Name Channel Ring-To Number Tracking Number H…" at bounding box center [480, 144] width 506 height 810
click at [271, 403] on button "Add Domain" at bounding box center [268, 409] width 82 height 31
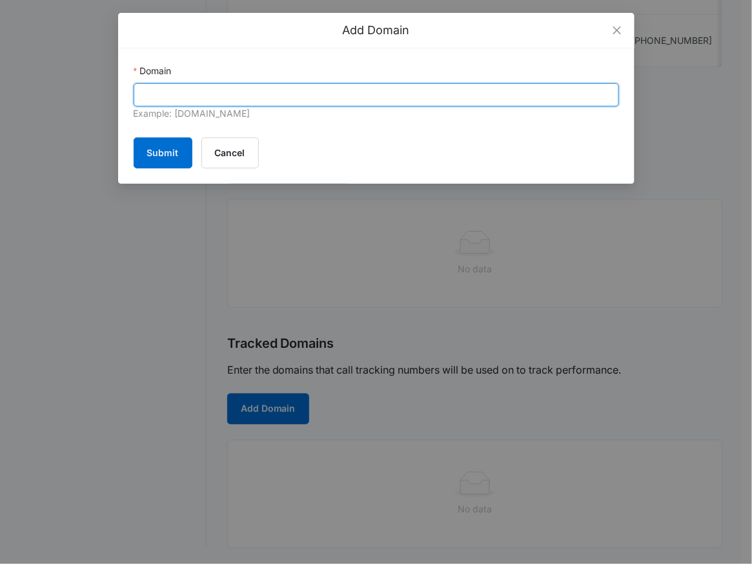
click at [340, 98] on input "Domain" at bounding box center [376, 94] width 485 height 23
click at [170, 92] on input "Domain" at bounding box center [376, 94] width 485 height 23
paste input "harborwoodliving.com"
type input "harborwoodliving.com"
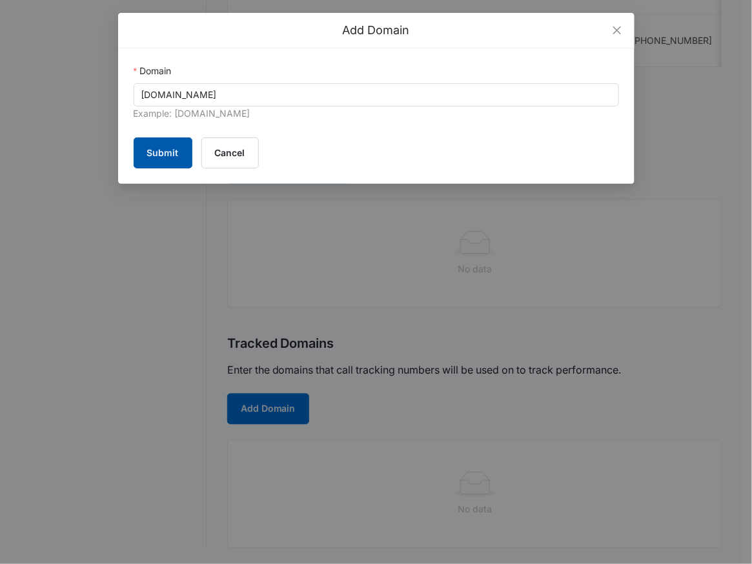
click at [156, 158] on button "Submit" at bounding box center [163, 152] width 59 height 31
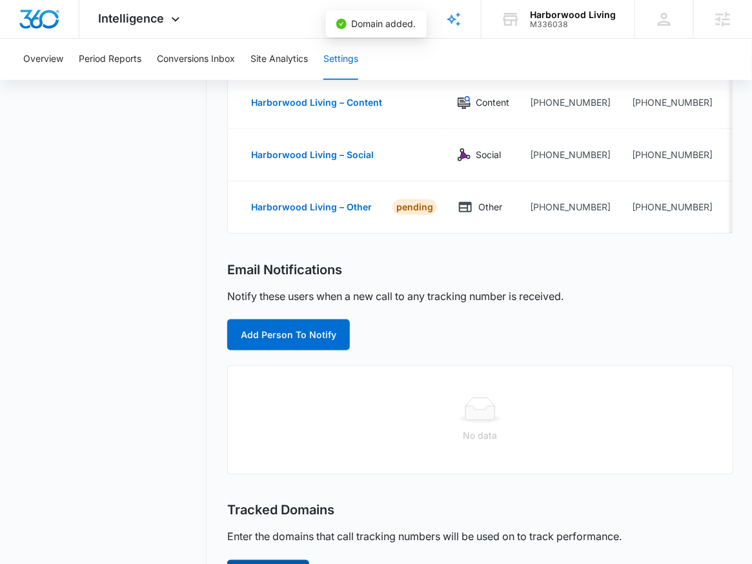
scroll to position [327, 0]
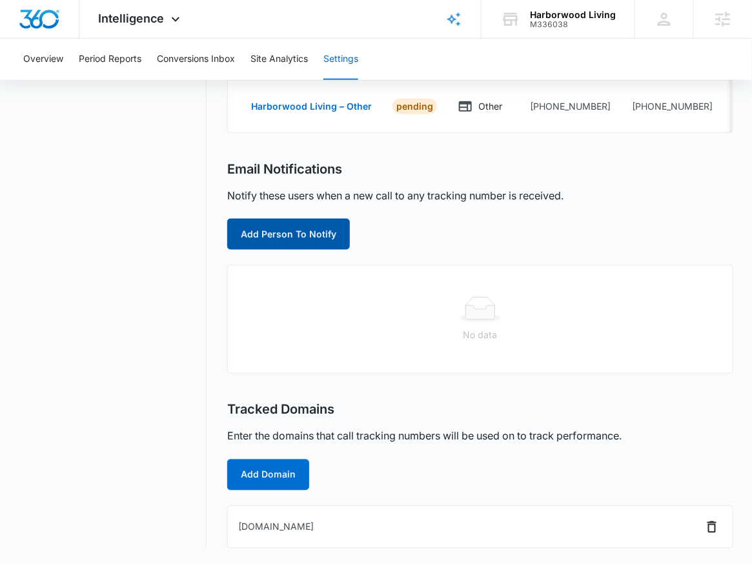
click at [272, 237] on button "Add Person To Notify" at bounding box center [288, 234] width 123 height 31
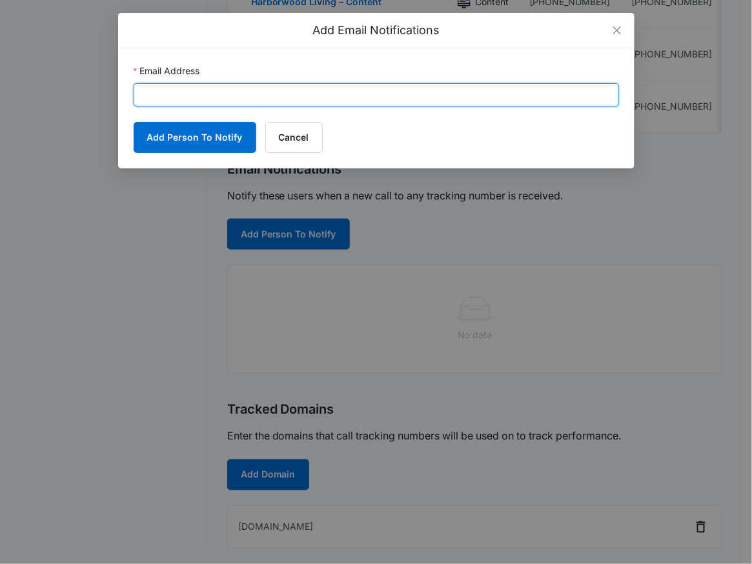
click at [267, 101] on input "Email Address" at bounding box center [376, 94] width 485 height 23
paste input "wassimnoureddine@gmail.com"
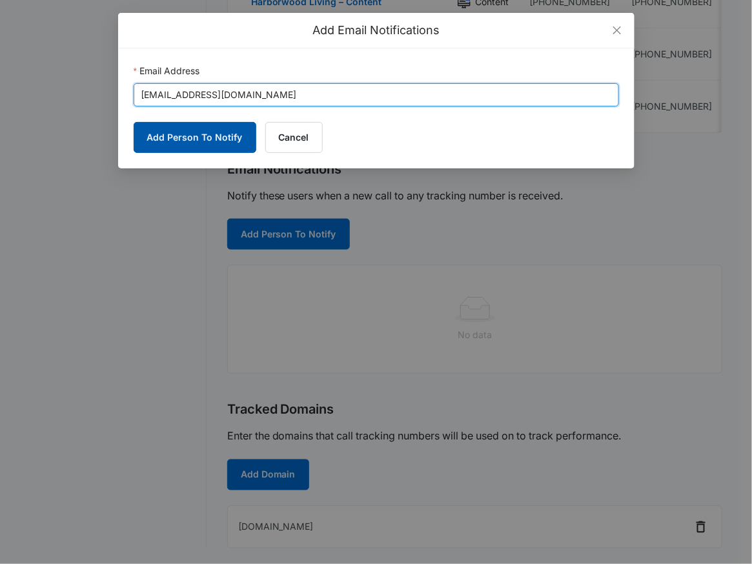
type input "wassimnoureddine@gmail.com"
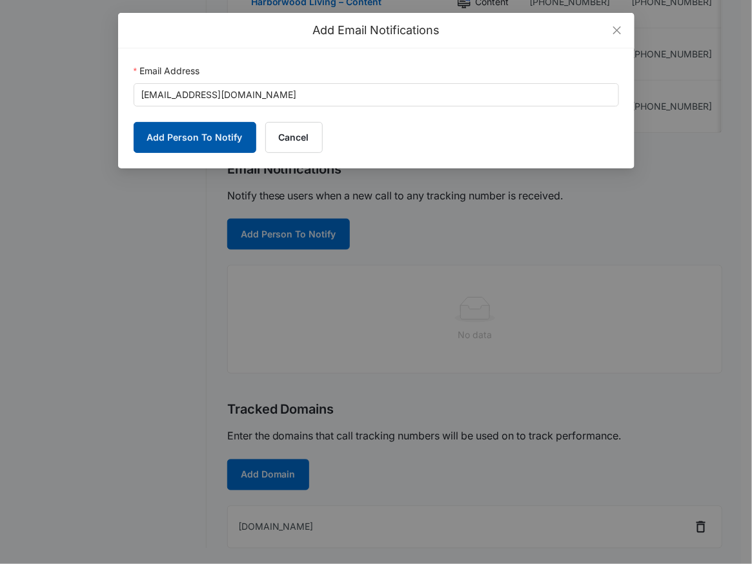
click at [165, 137] on button "Add Person To Notify" at bounding box center [195, 137] width 123 height 31
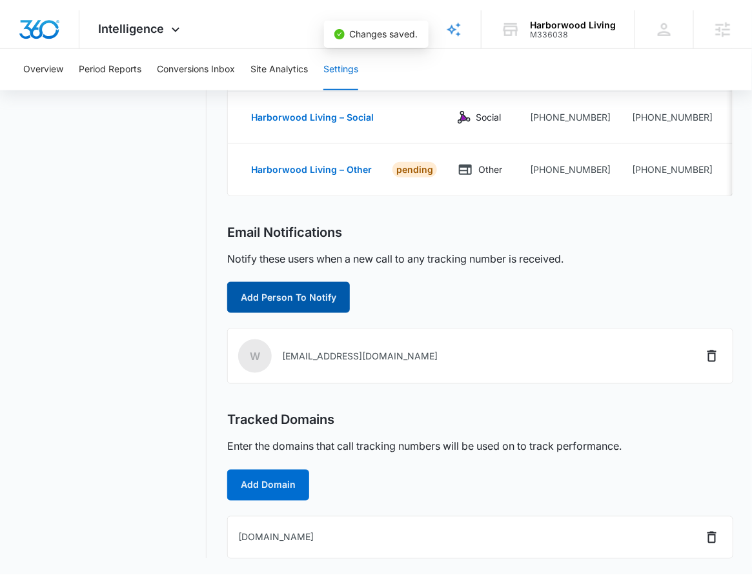
scroll to position [275, 0]
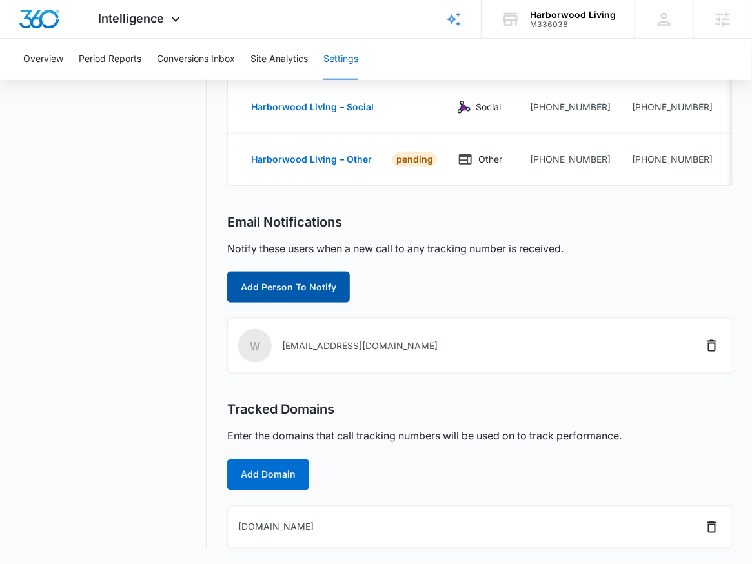
click at [295, 294] on button "Add Person To Notify" at bounding box center [288, 287] width 123 height 31
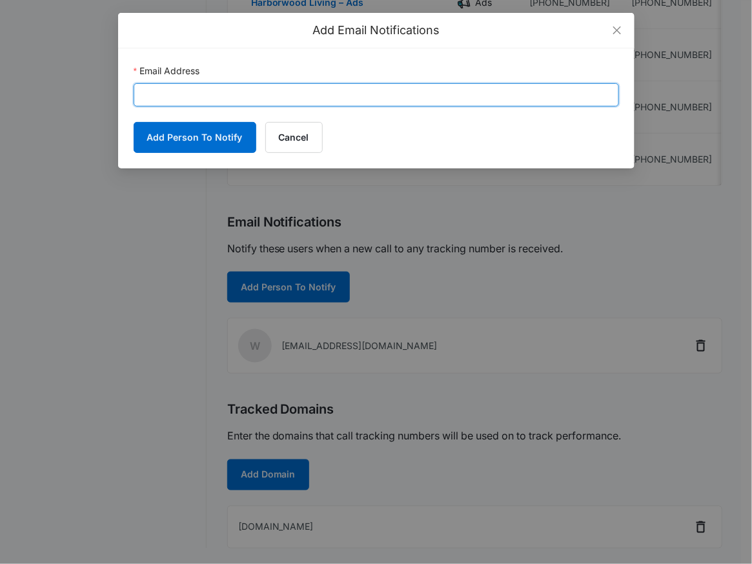
click at [308, 85] on input "Email Address" at bounding box center [376, 94] width 485 height 23
type input "alexis.austere@madwire.com"
click at [134, 122] on button "Add Person To Notify" at bounding box center [195, 137] width 123 height 31
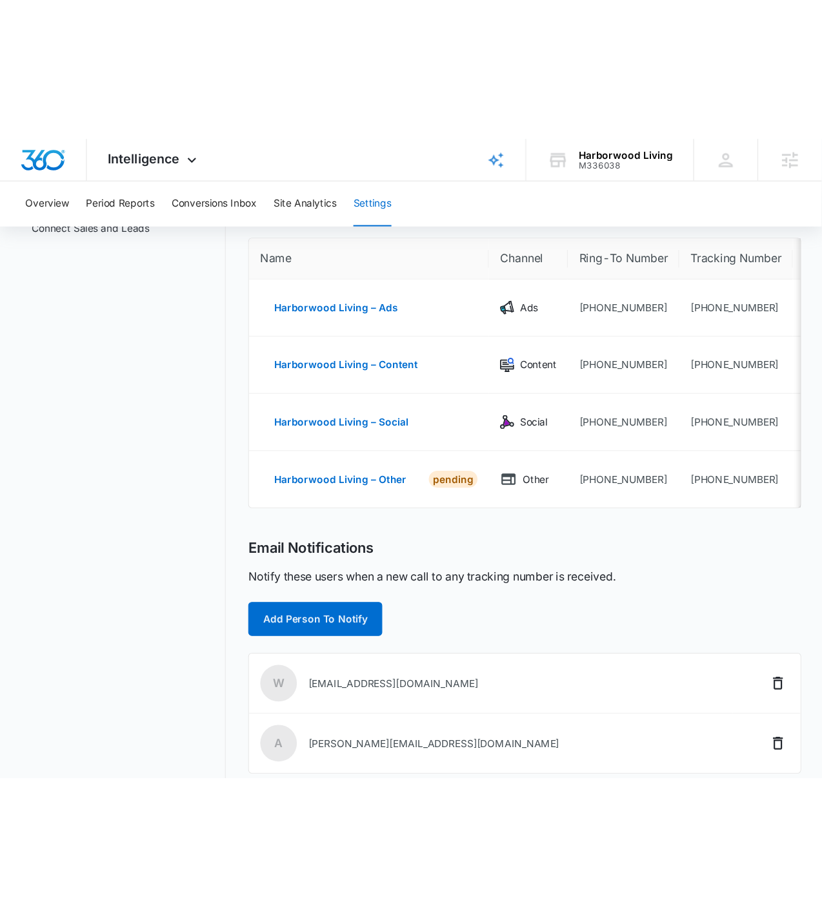
scroll to position [0, 0]
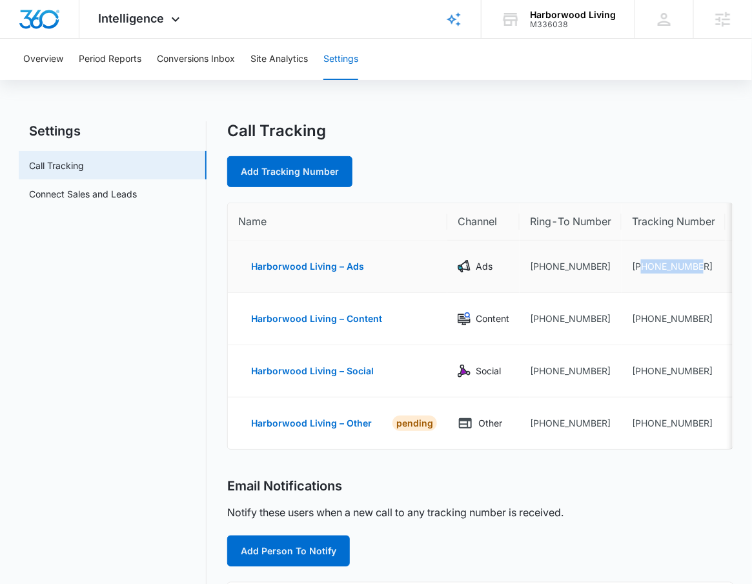
drag, startPoint x: 700, startPoint y: 268, endPoint x: 638, endPoint y: 265, distance: 62.0
click at [638, 265] on td "+19894070089" at bounding box center [674, 267] width 104 height 52
copy td "9894070089"
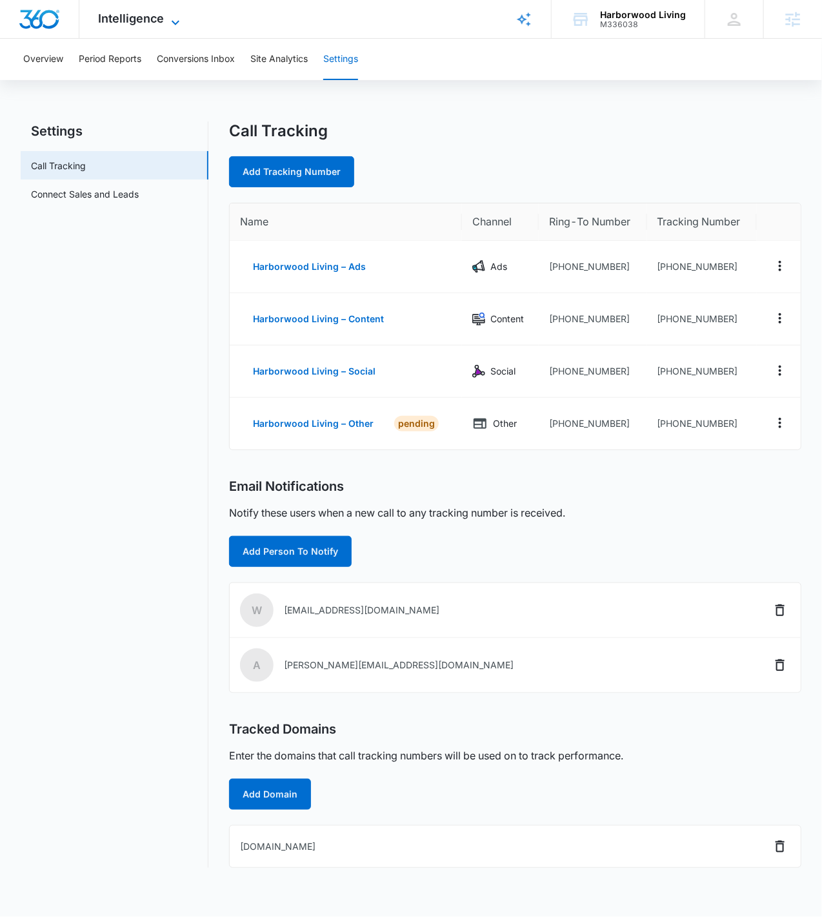
click at [160, 21] on span "Intelligence" at bounding box center [132, 19] width 66 height 14
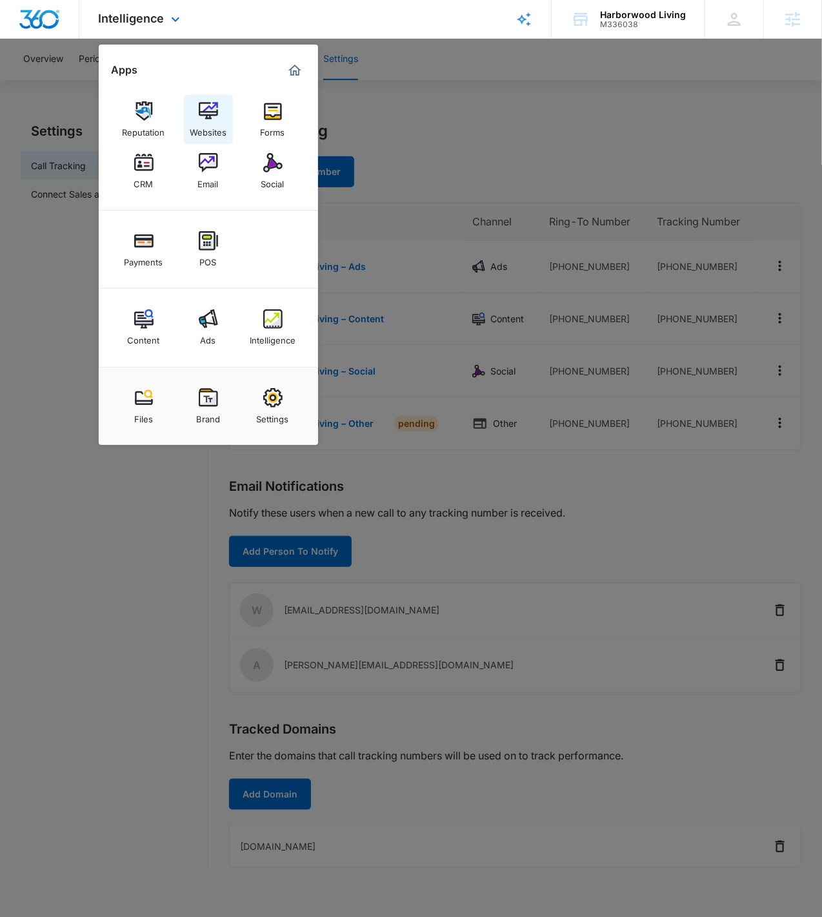
click at [193, 114] on link "Websites" at bounding box center [208, 119] width 49 height 49
